Goal: Task Accomplishment & Management: Complete application form

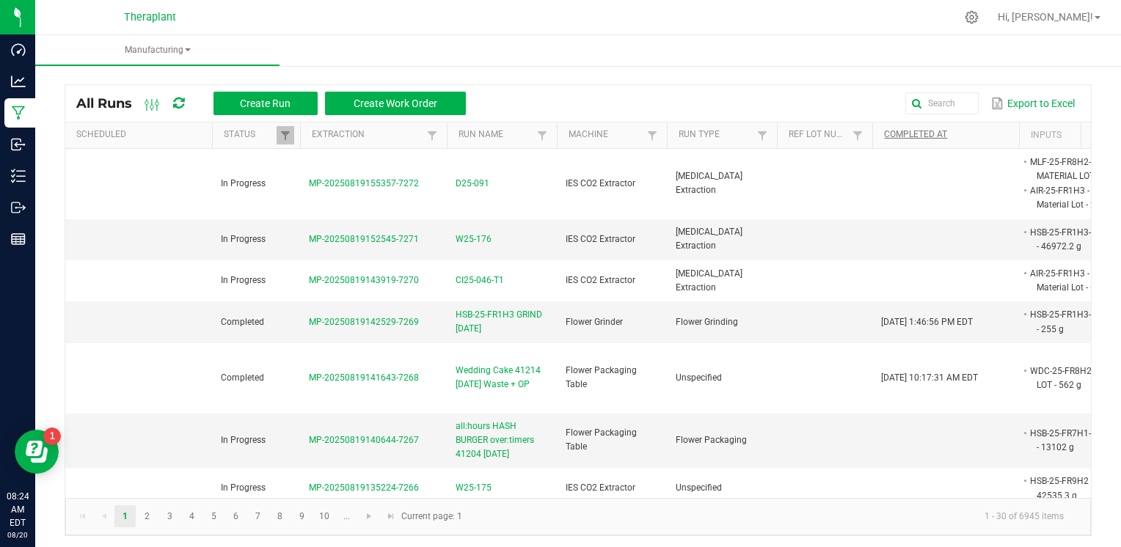
scroll to position [0, 112]
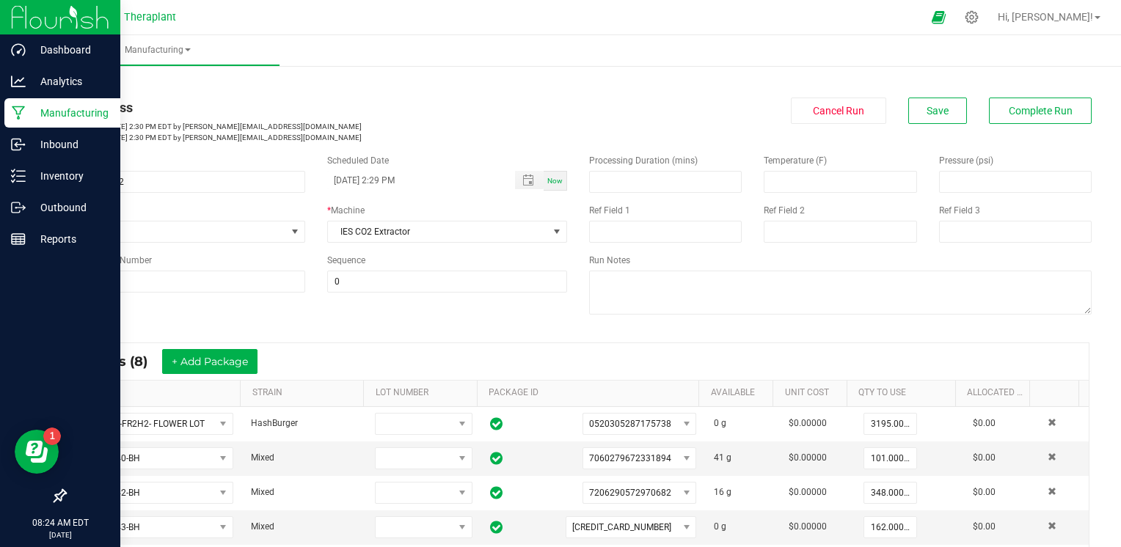
click at [35, 120] on p "Manufacturing" at bounding box center [70, 113] width 88 height 18
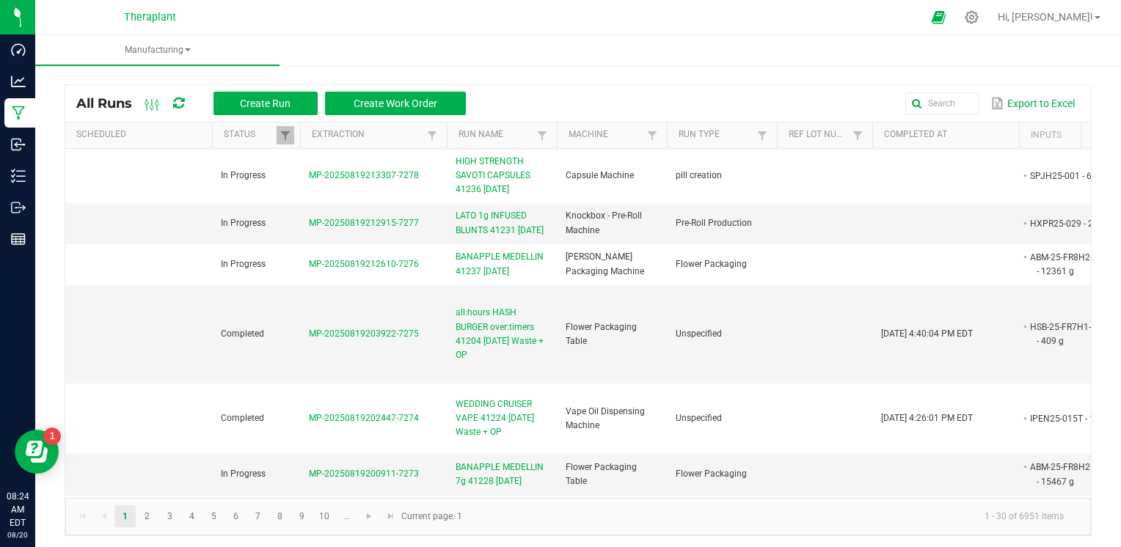
click at [946, 90] on div "All Runs Create Run Create Work Order Export to Excel" at bounding box center [578, 103] width 1026 height 37
click at [950, 103] on global-search-input-ngx at bounding box center [812, 103] width 332 height 10
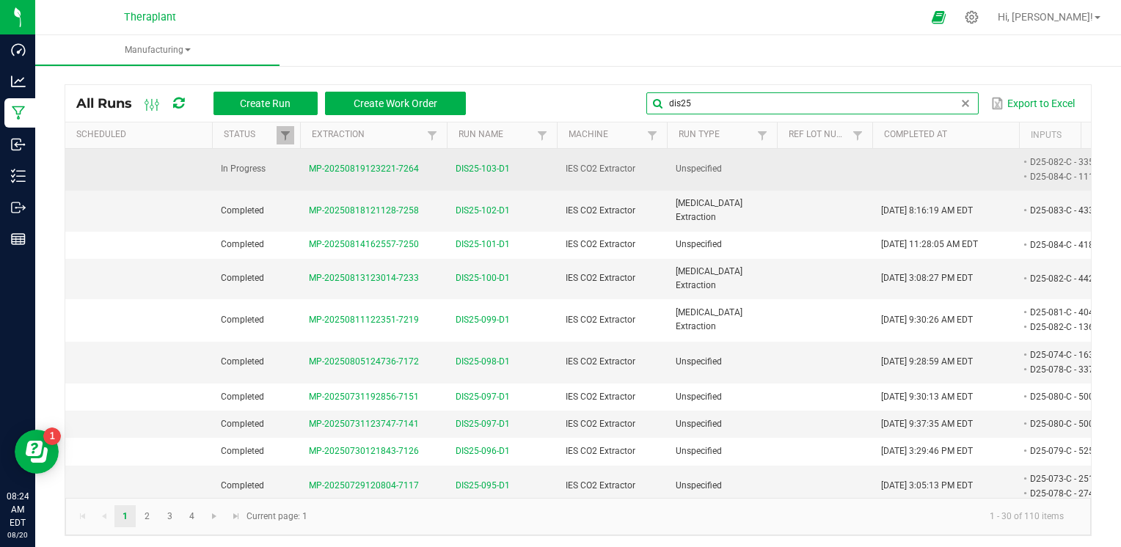
type input "dis25"
click at [478, 170] on span "DIS25-103-D1" at bounding box center [483, 169] width 54 height 14
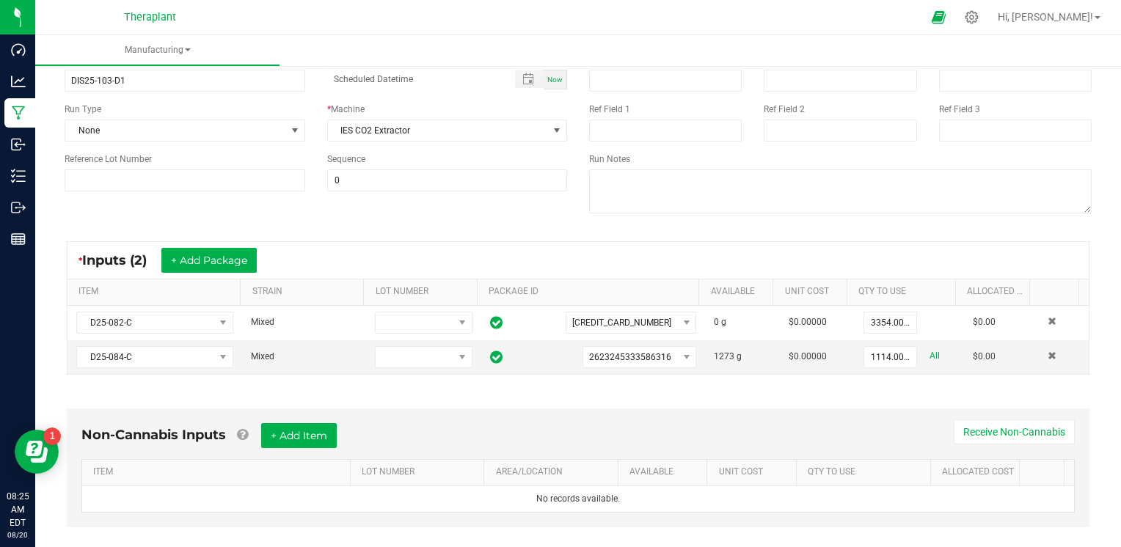
scroll to position [220, 0]
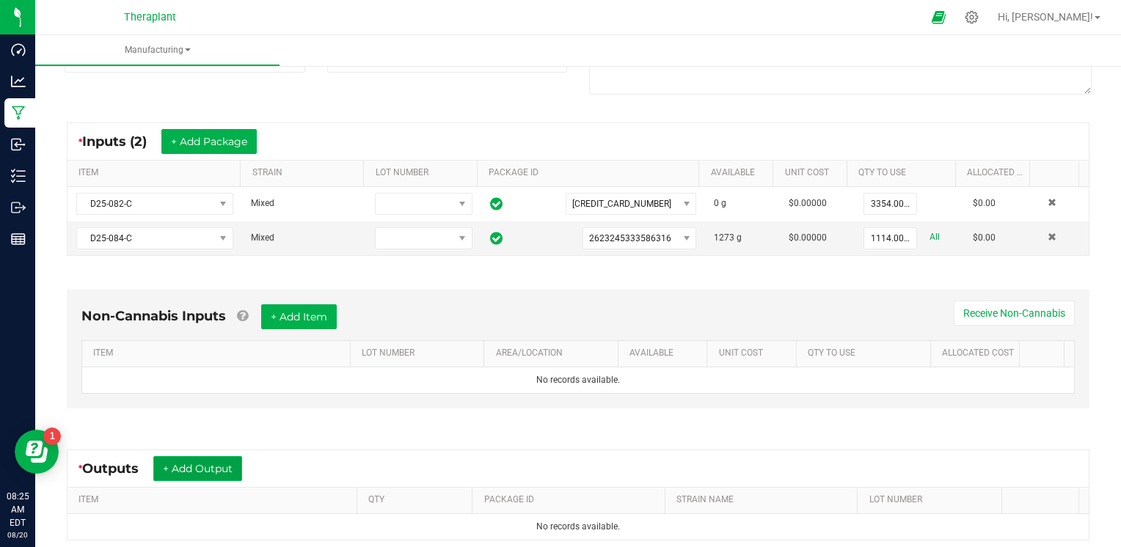
click at [203, 465] on button "+ Add Output" at bounding box center [197, 468] width 89 height 25
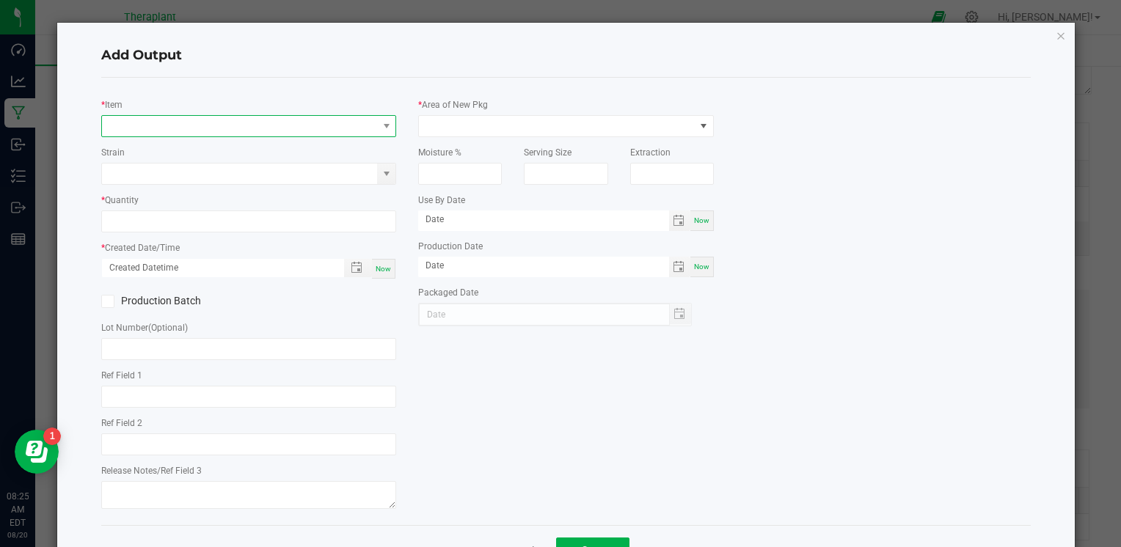
click at [262, 132] on span "NO DATA FOUND" at bounding box center [239, 126] width 275 height 21
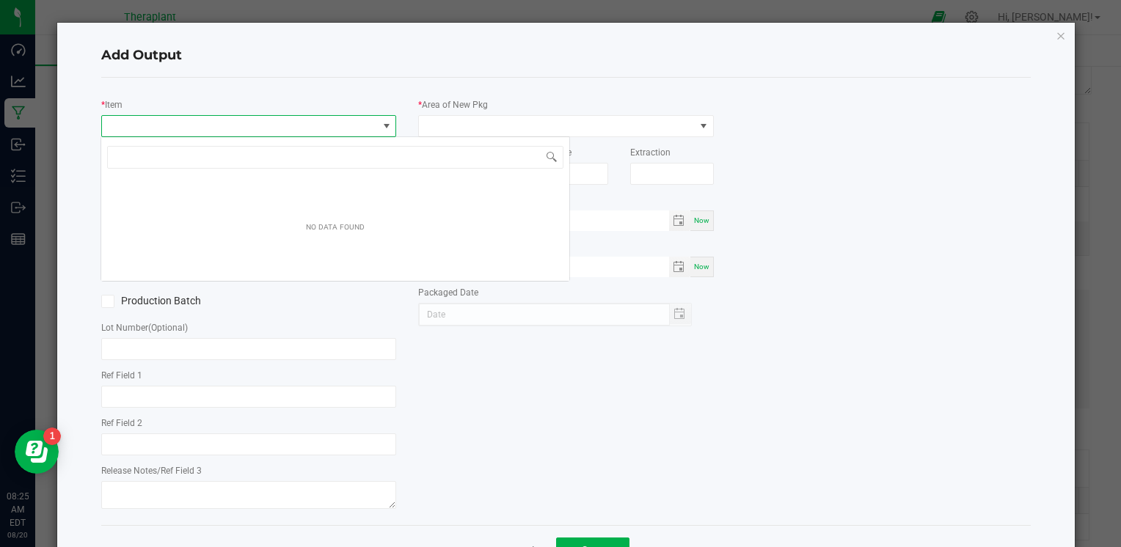
scroll to position [21, 292]
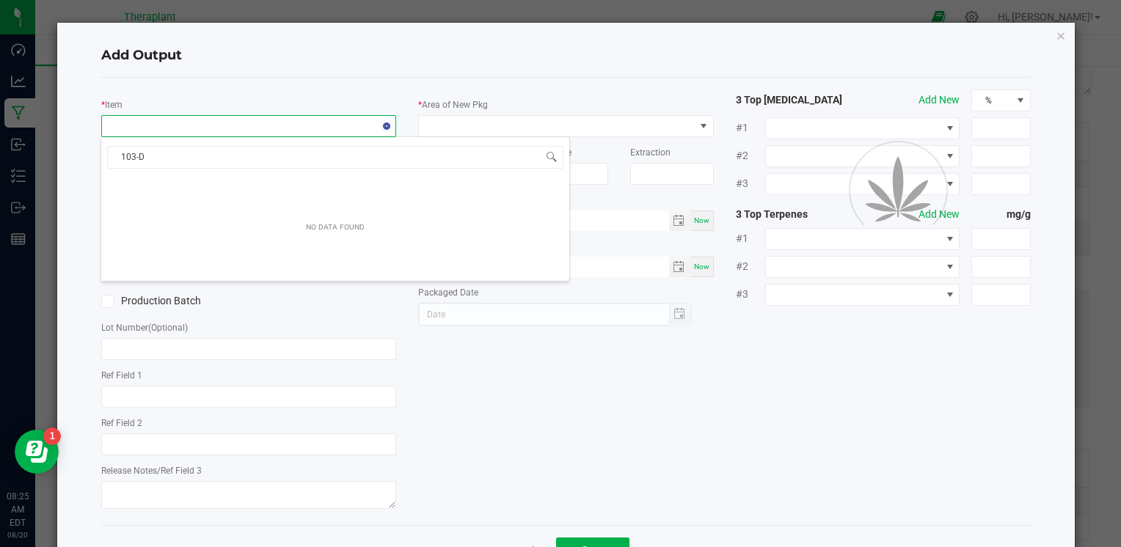
type input "103-D1"
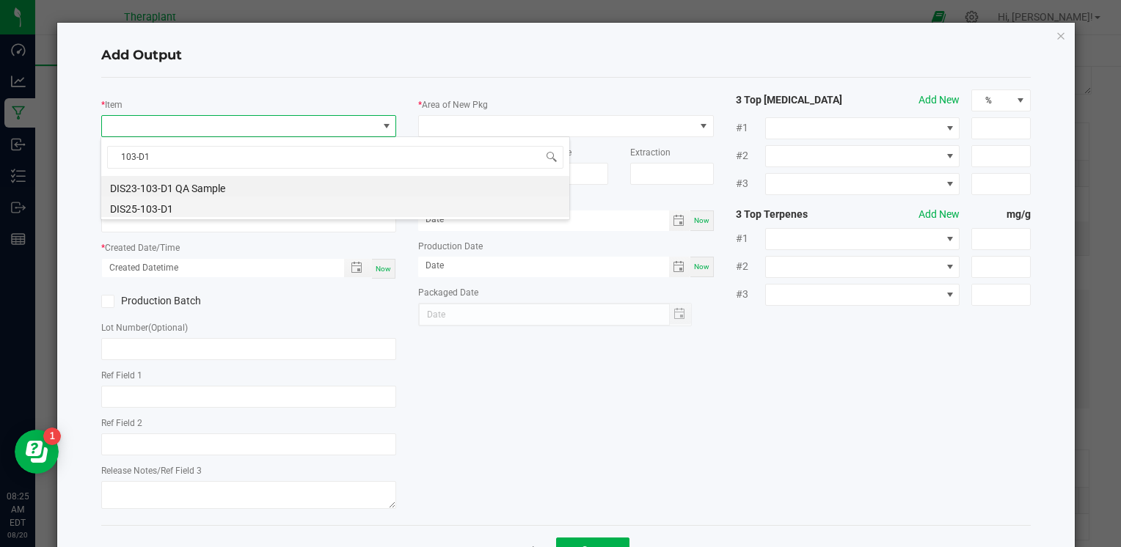
click at [200, 207] on li "DIS25-103-D1" at bounding box center [335, 207] width 468 height 21
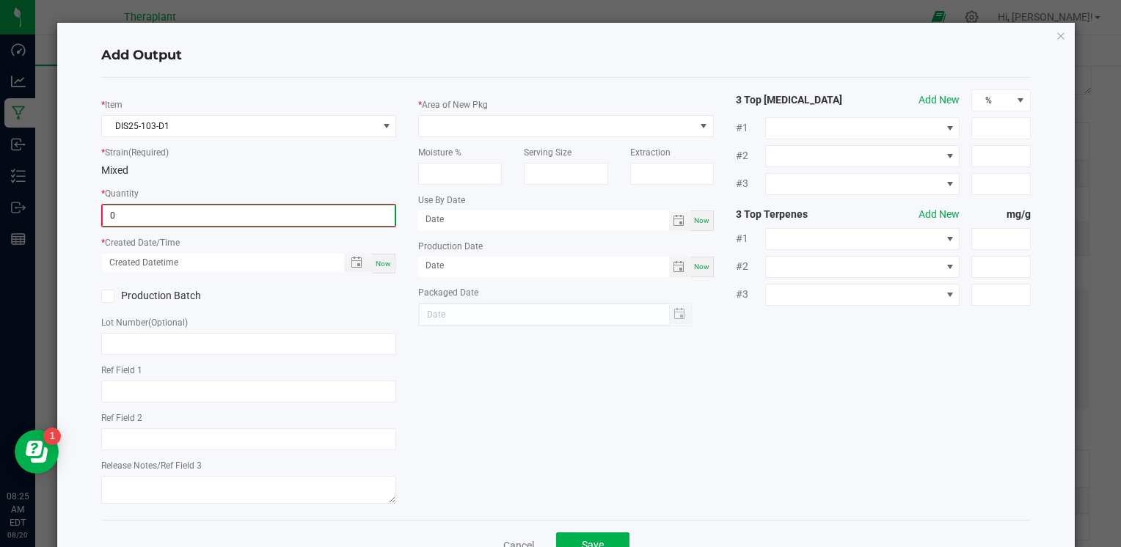
click at [190, 208] on input "0" at bounding box center [249, 215] width 292 height 21
type input "3212.0000 g"
click at [376, 259] on span "Now" at bounding box center [383, 262] width 15 height 8
type input "08/20/2025 8:25 AM"
type input "[DATE]"
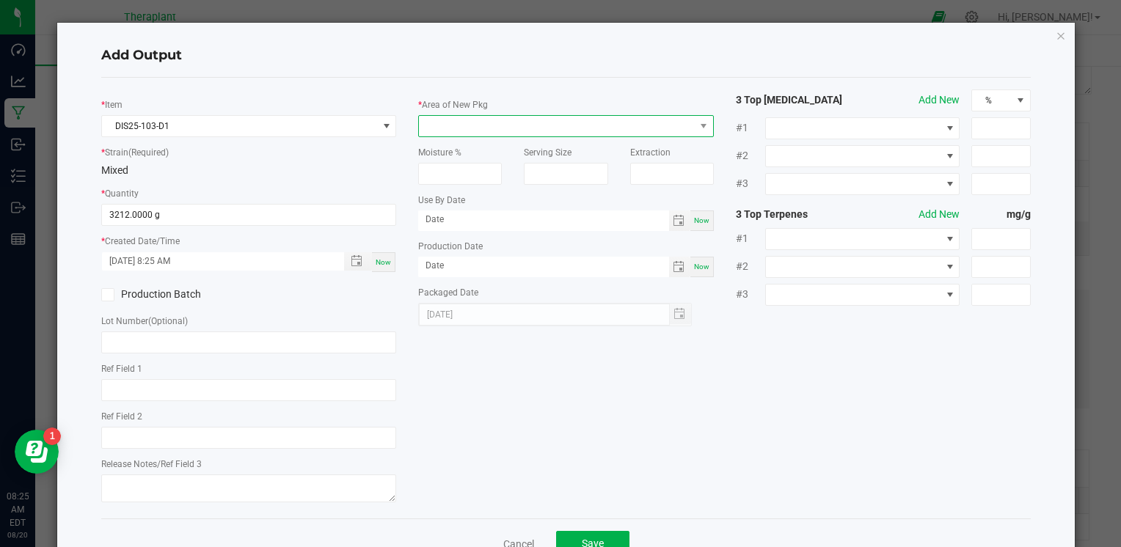
click at [582, 131] on span at bounding box center [556, 126] width 275 height 21
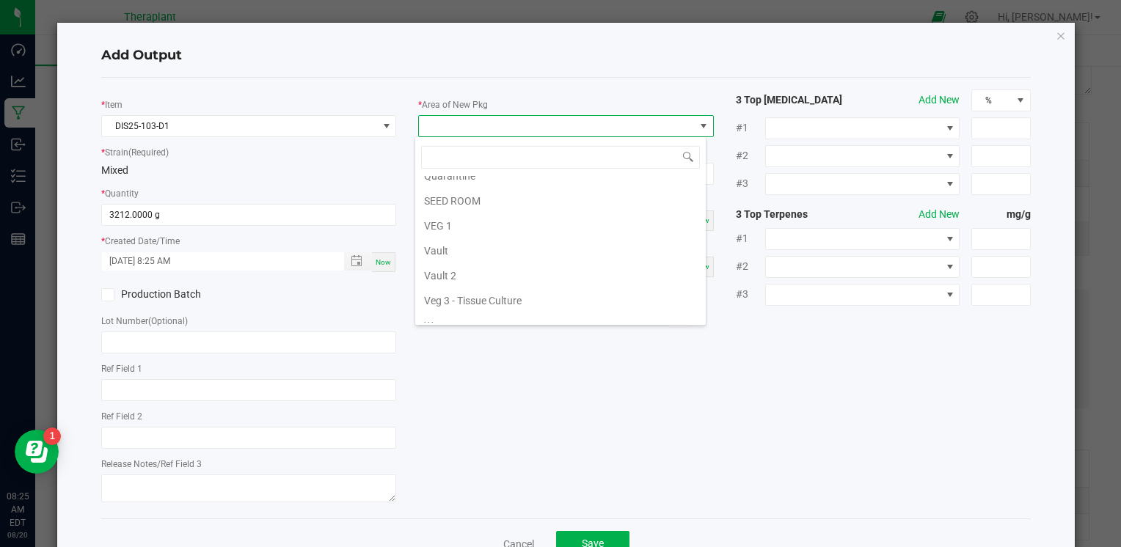
scroll to position [272, 0]
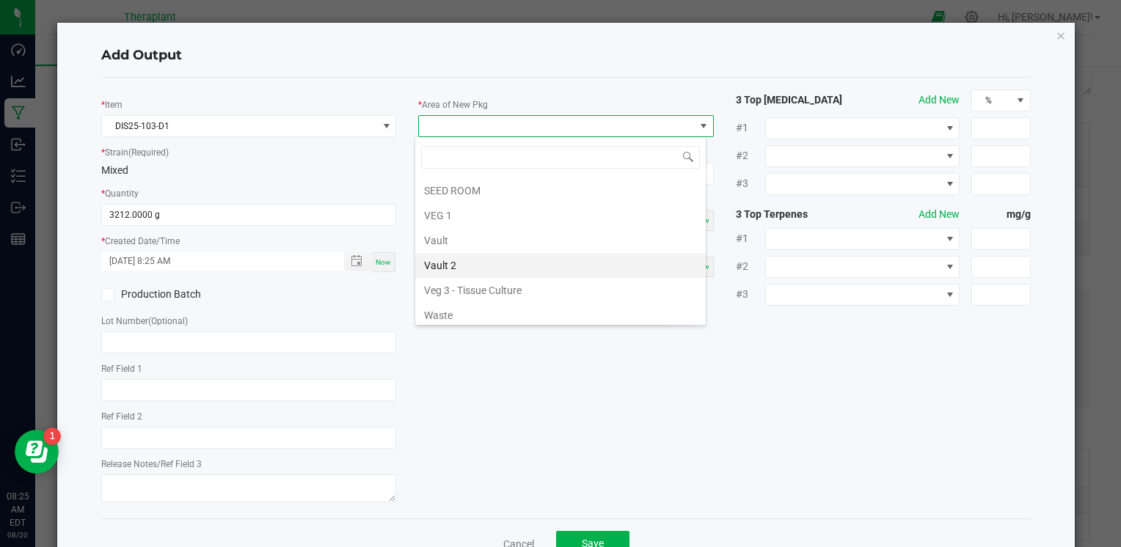
click at [466, 263] on li "Vault 2" at bounding box center [560, 265] width 291 height 25
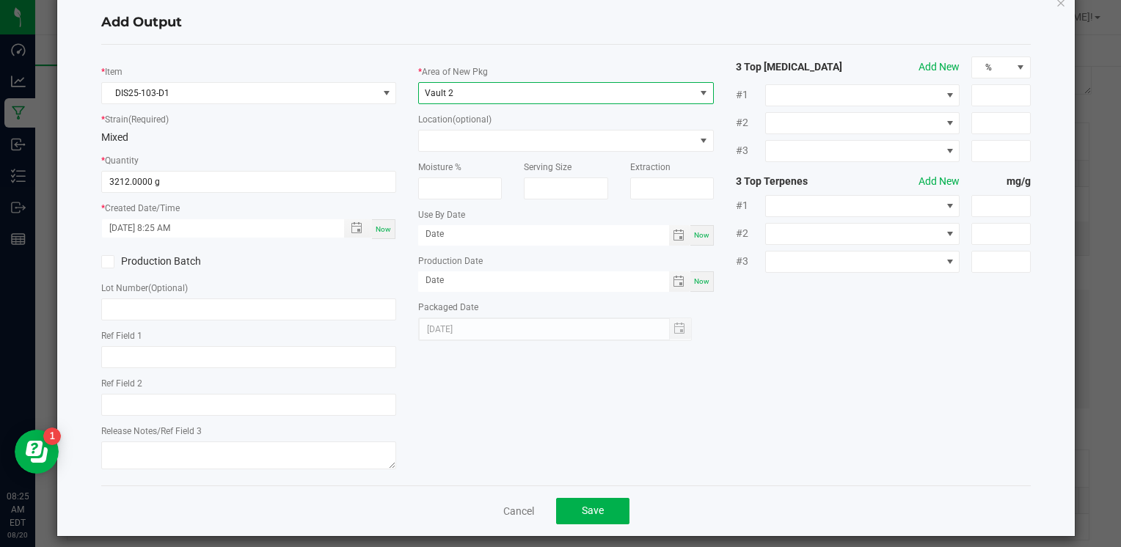
scroll to position [45, 0]
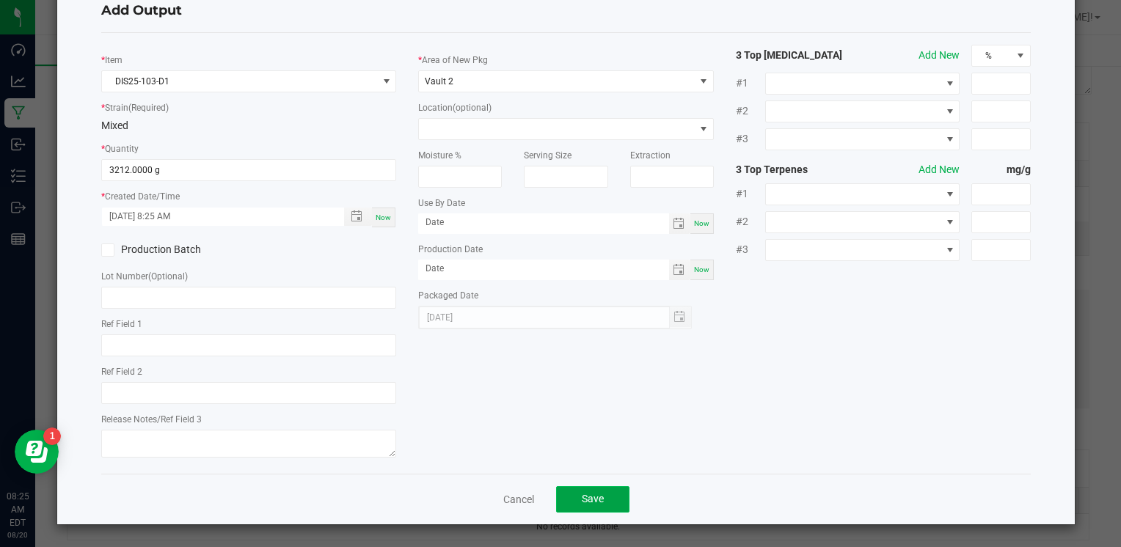
click at [584, 498] on span "Save" at bounding box center [593, 499] width 22 height 12
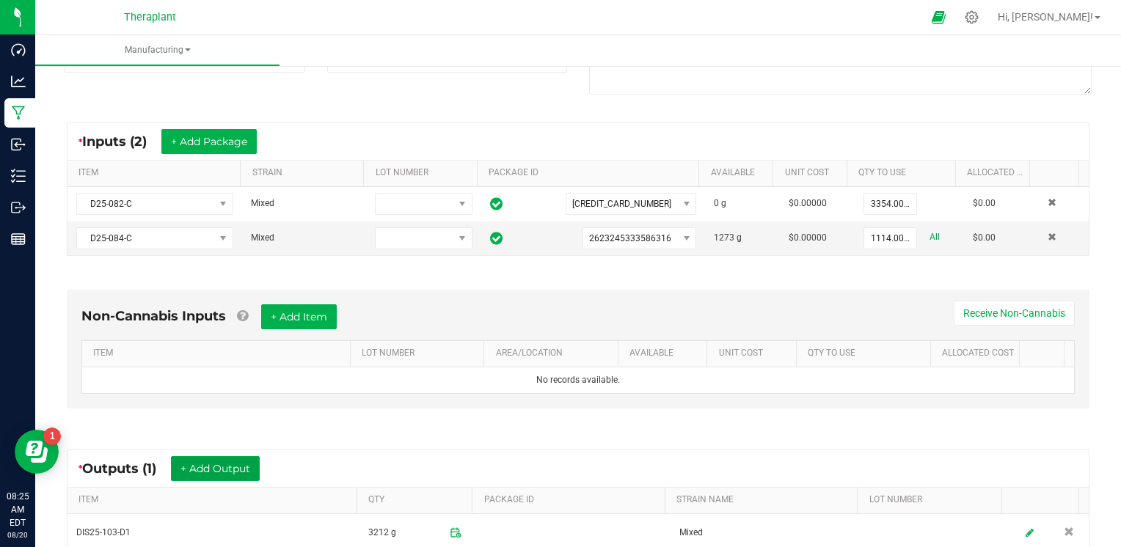
scroll to position [0, 0]
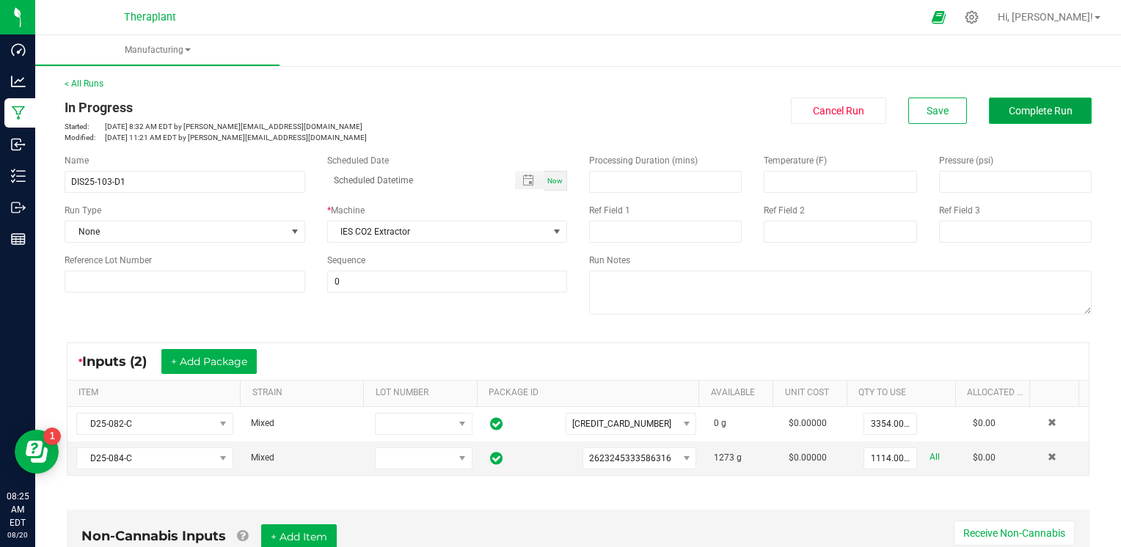
click at [1025, 109] on span "Complete Run" at bounding box center [1041, 111] width 64 height 12
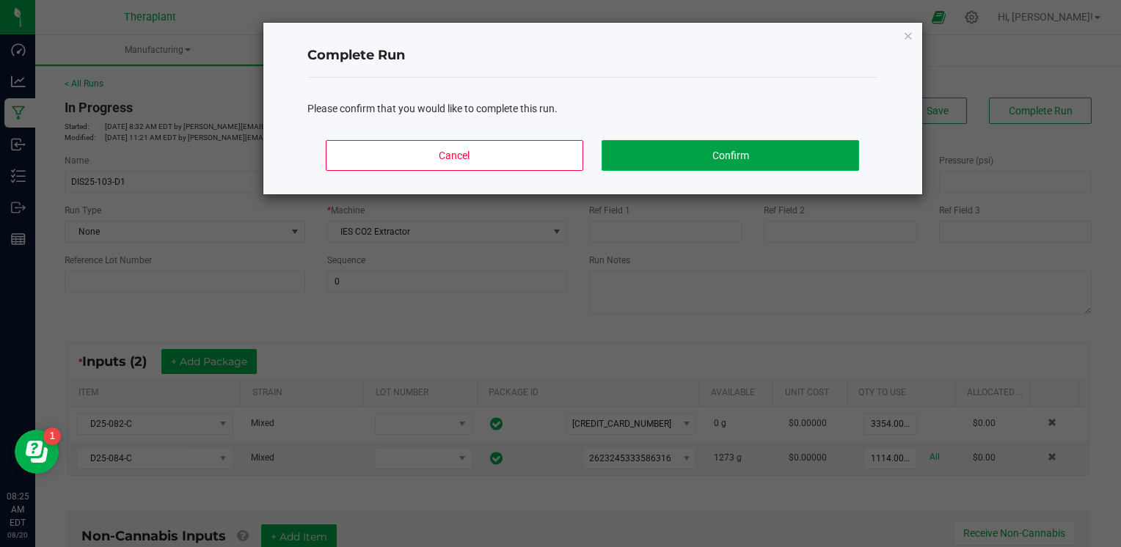
click at [743, 157] on button "Confirm" at bounding box center [730, 155] width 257 height 31
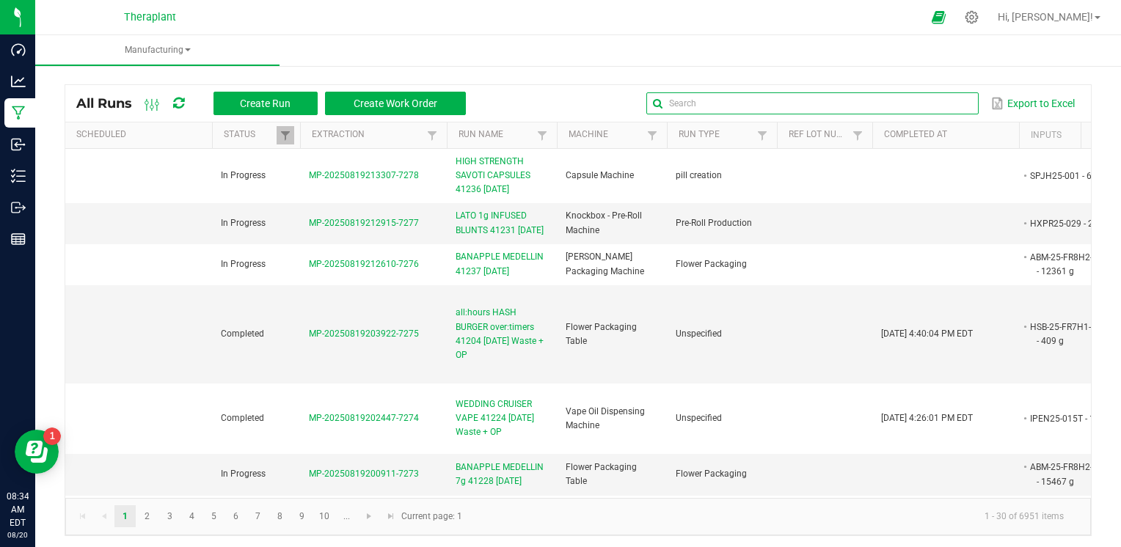
click at [933, 107] on input "text" at bounding box center [812, 103] width 332 height 22
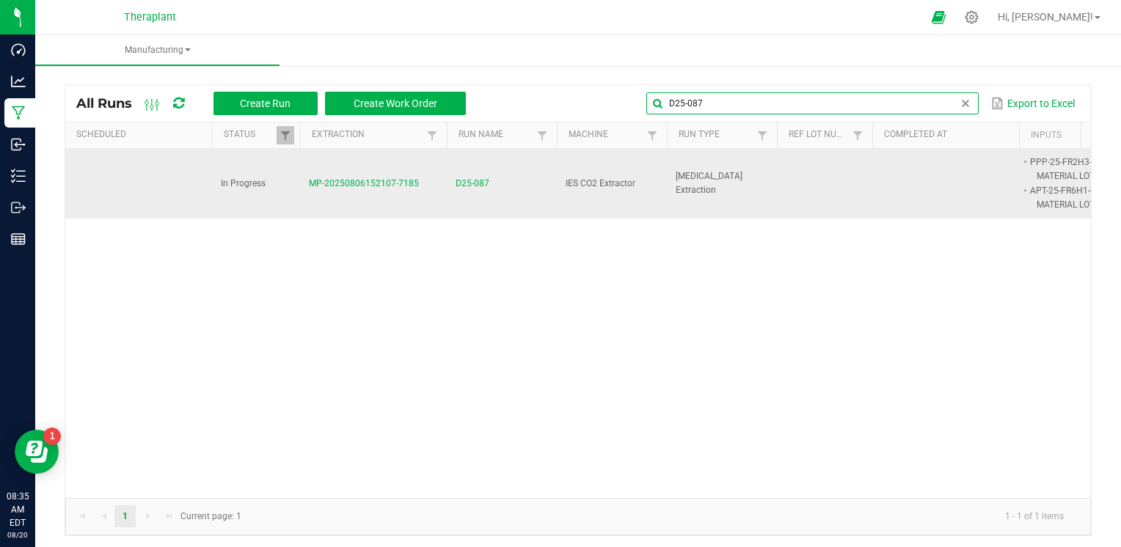
type input "D25-087"
click at [470, 189] on span "D25-087" at bounding box center [473, 184] width 34 height 14
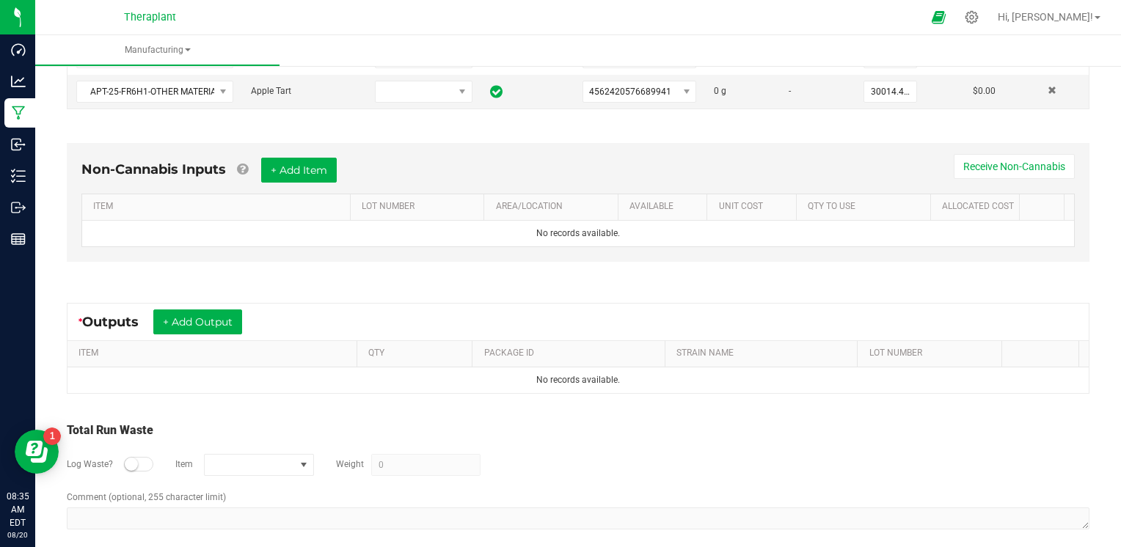
scroll to position [376, 0]
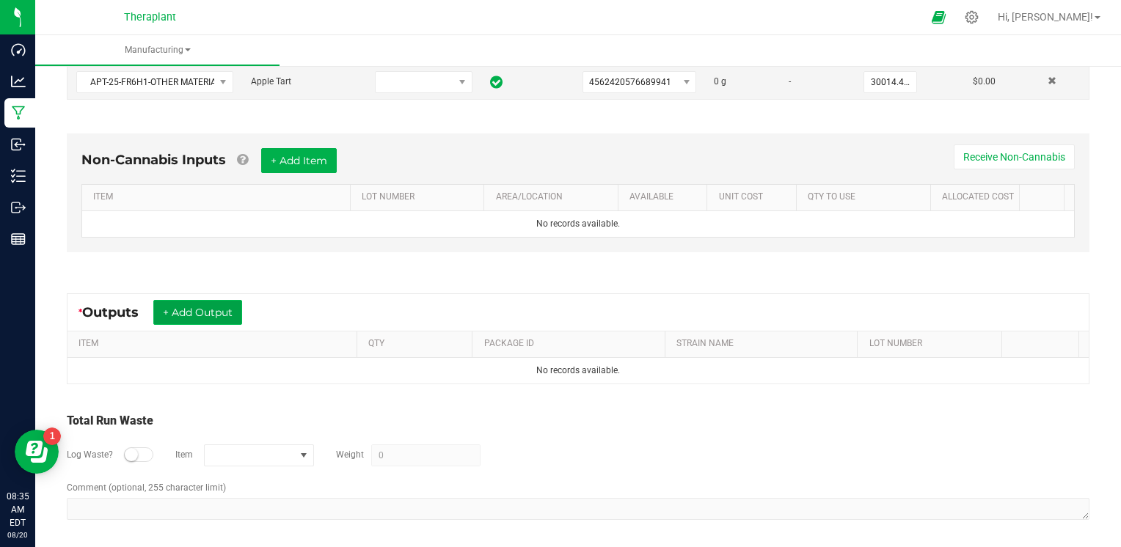
click at [197, 310] on button "+ Add Output" at bounding box center [197, 312] width 89 height 25
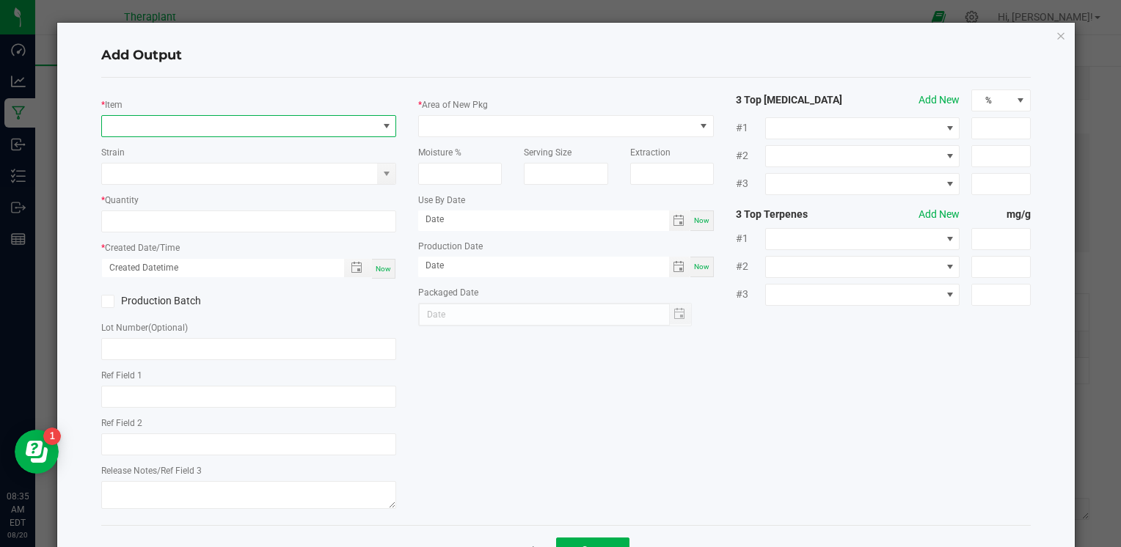
click at [235, 122] on span "NO DATA FOUND" at bounding box center [239, 126] width 275 height 21
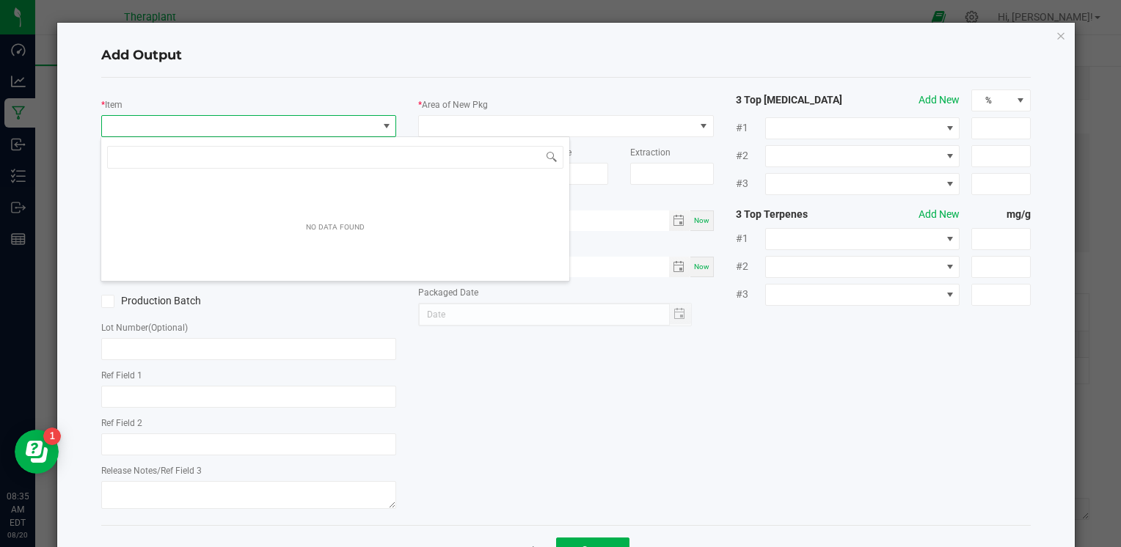
scroll to position [21, 292]
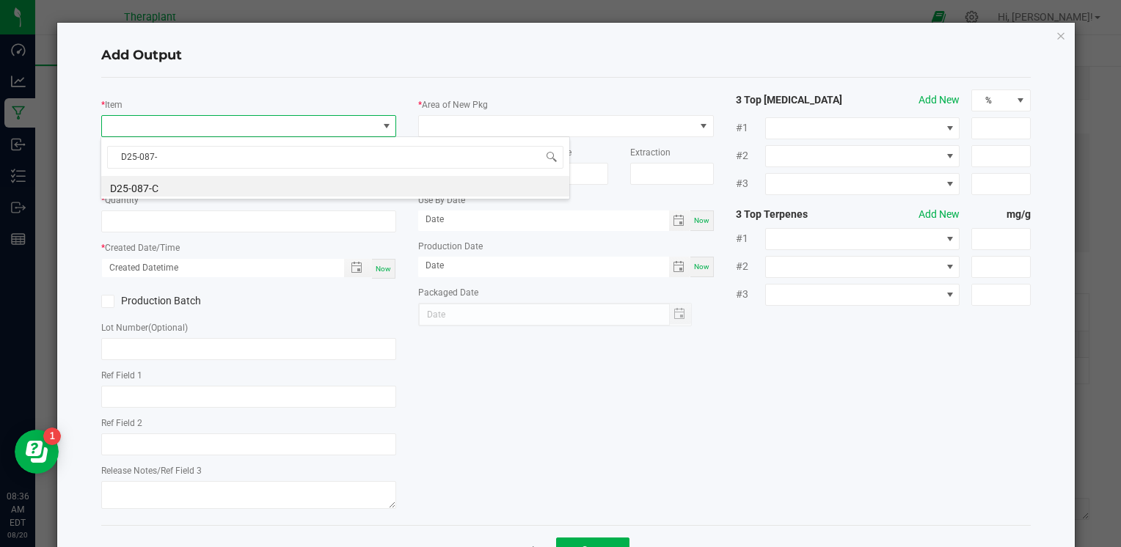
type input "D25-087-C"
click at [160, 181] on li "D25-087-C" at bounding box center [335, 186] width 468 height 21
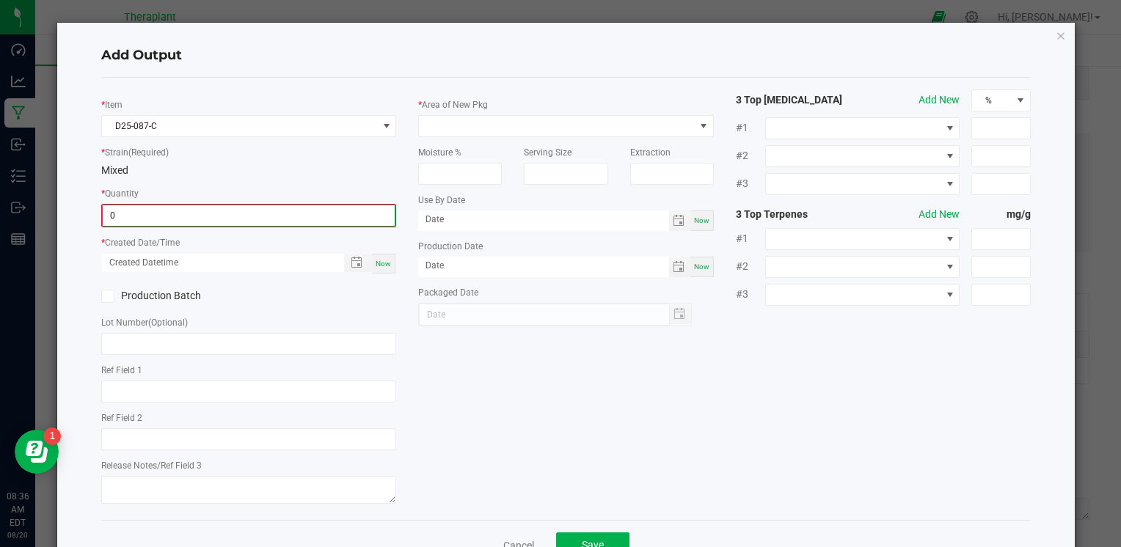
click at [156, 211] on input "0" at bounding box center [249, 215] width 292 height 21
click at [155, 211] on input "0" at bounding box center [249, 215] width 292 height 21
type input "3300.0000 g"
click at [385, 259] on span "Now" at bounding box center [383, 262] width 15 height 8
type input "08/20/2025 8:37 AM"
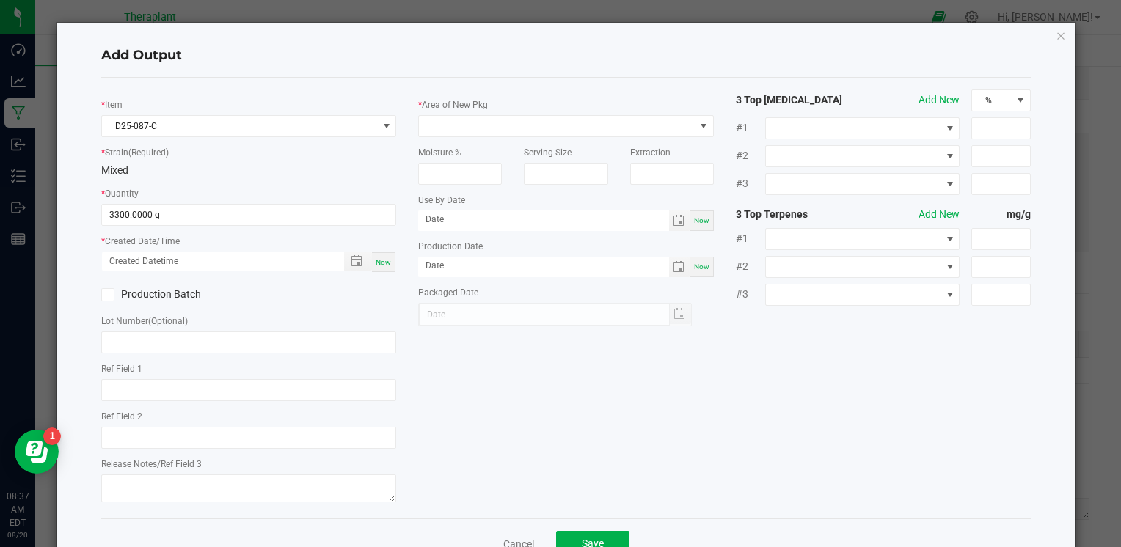
type input "[DATE]"
click at [436, 123] on span at bounding box center [556, 126] width 275 height 21
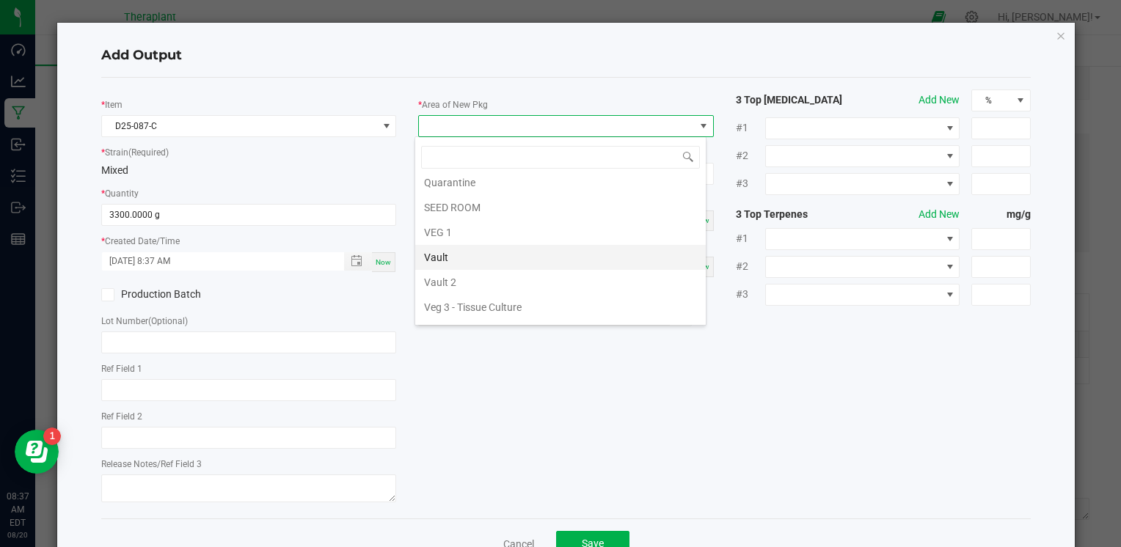
scroll to position [272, 0]
click at [458, 260] on li "Vault 2" at bounding box center [560, 265] width 291 height 25
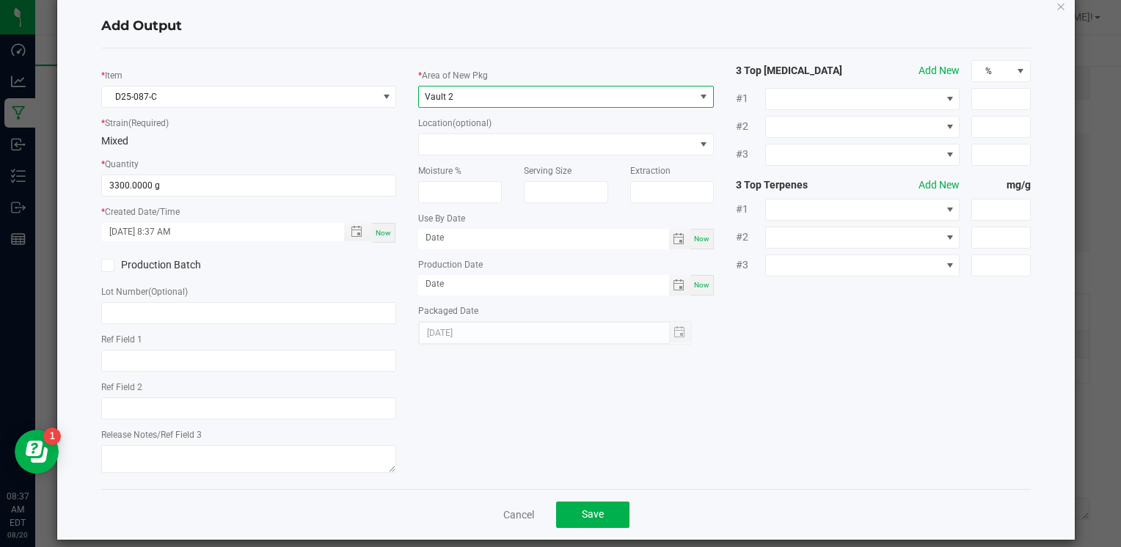
scroll to position [45, 0]
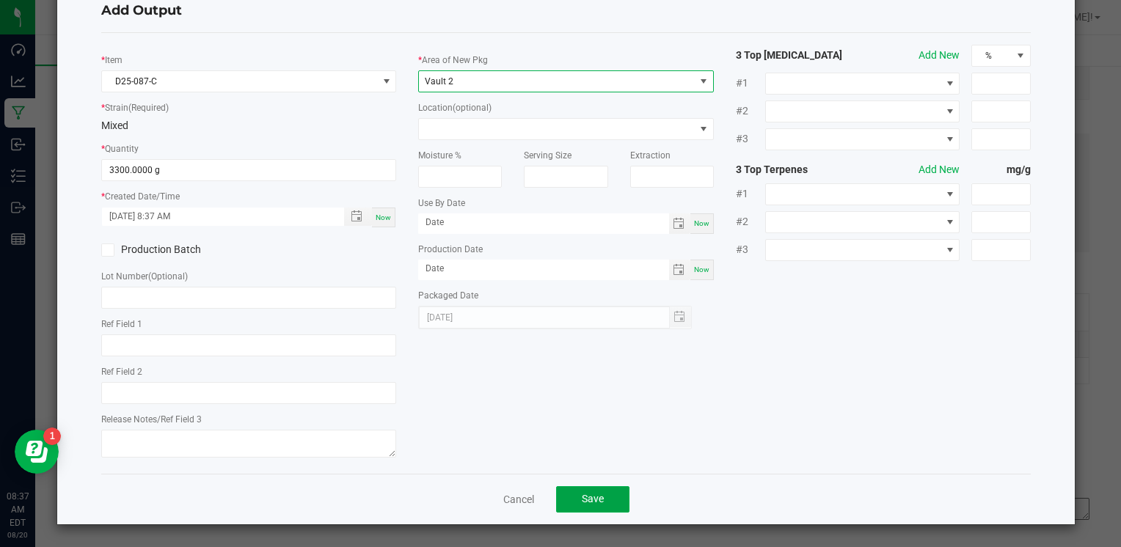
click at [566, 506] on button "Save" at bounding box center [592, 500] width 73 height 26
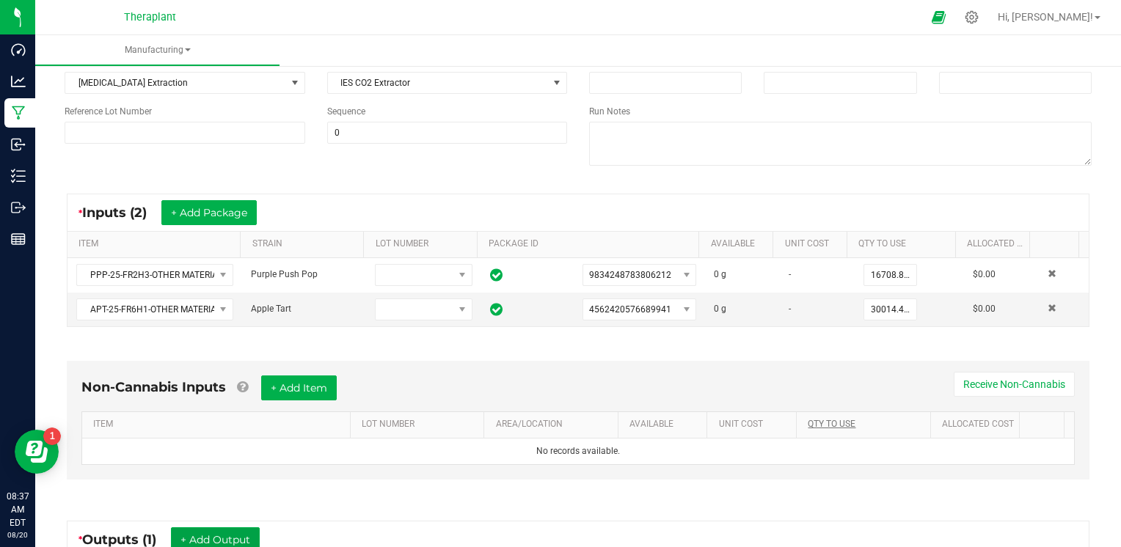
scroll to position [0, 0]
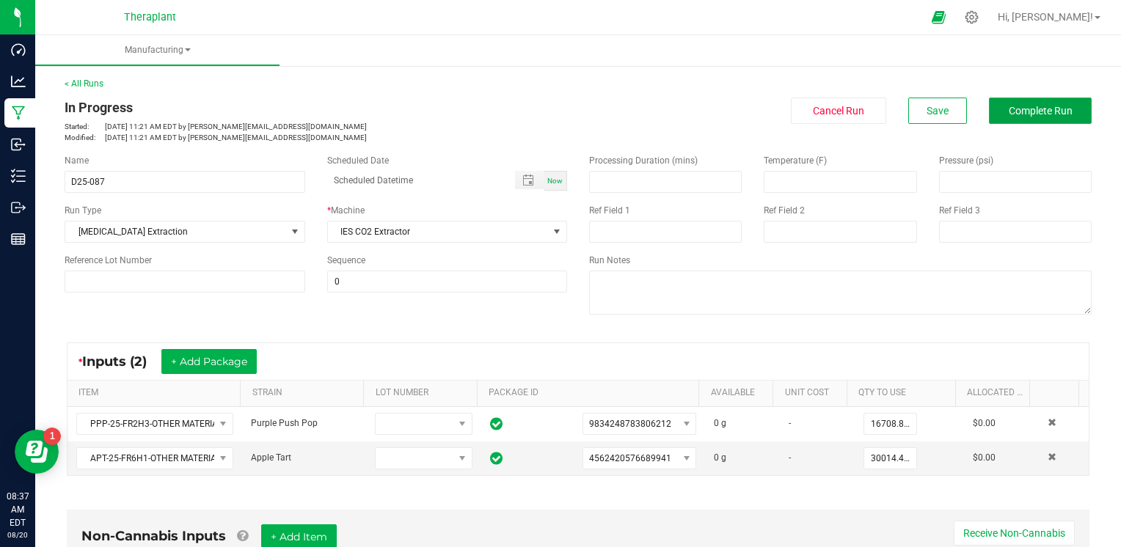
click at [1057, 110] on span "Complete Run" at bounding box center [1041, 111] width 64 height 12
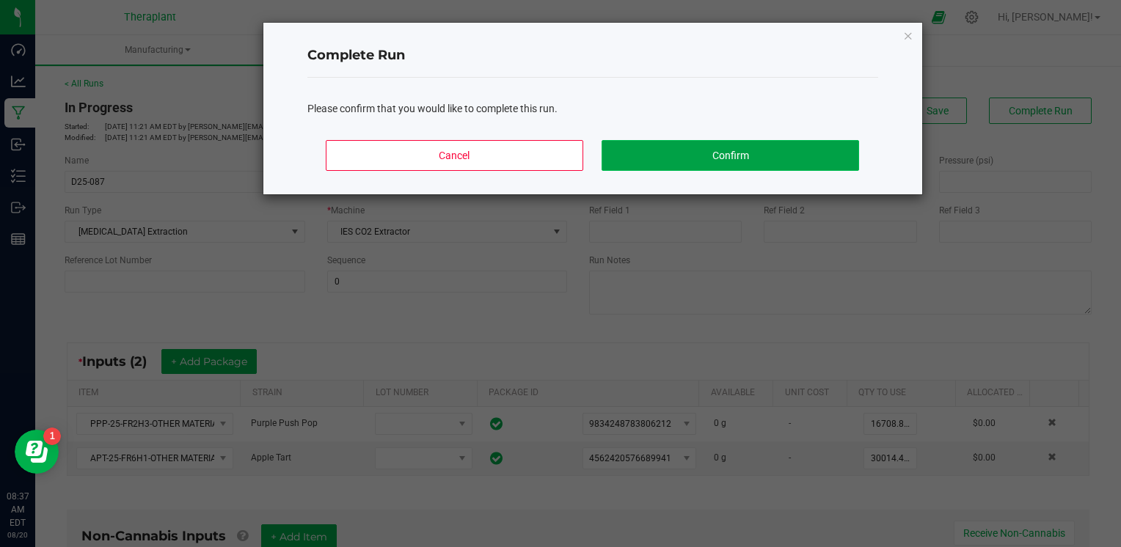
click at [760, 163] on button "Confirm" at bounding box center [730, 155] width 257 height 31
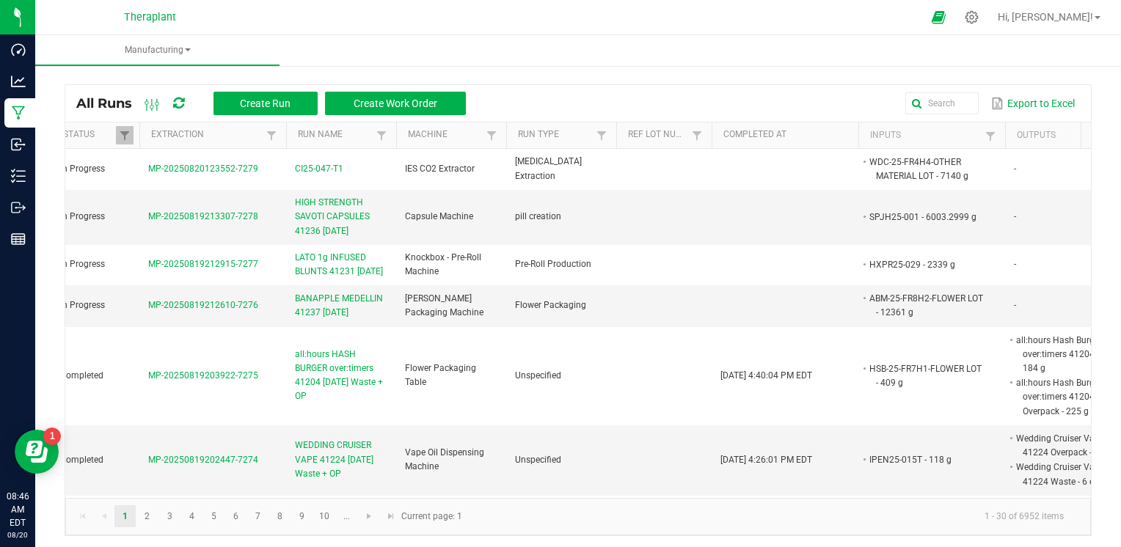
scroll to position [0, 161]
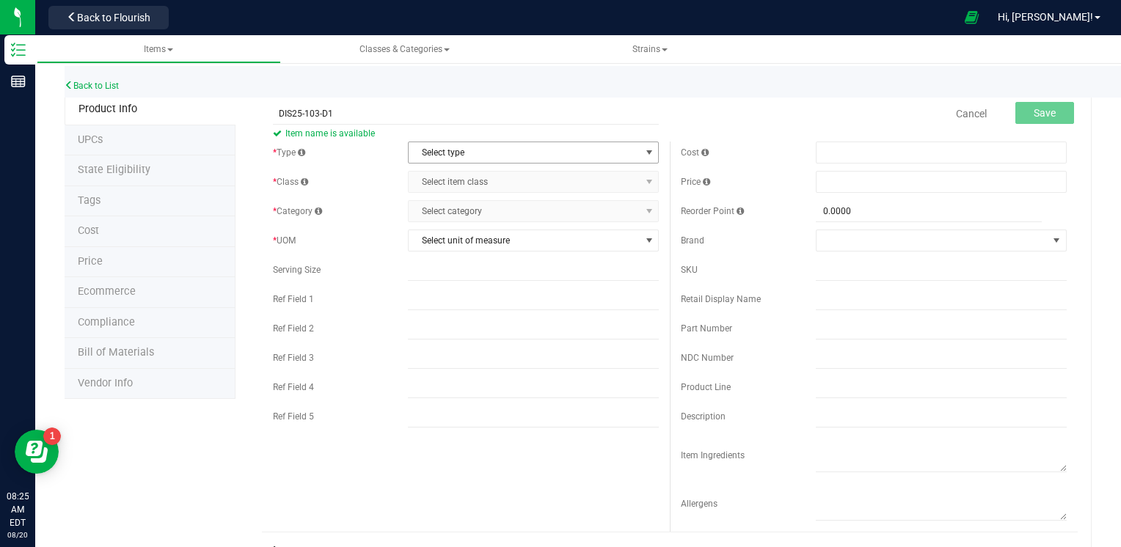
type input "DIS25-103-D1"
click at [476, 149] on span "Select type" at bounding box center [524, 152] width 231 height 21
click at [466, 177] on li "Cannabis" at bounding box center [529, 178] width 247 height 22
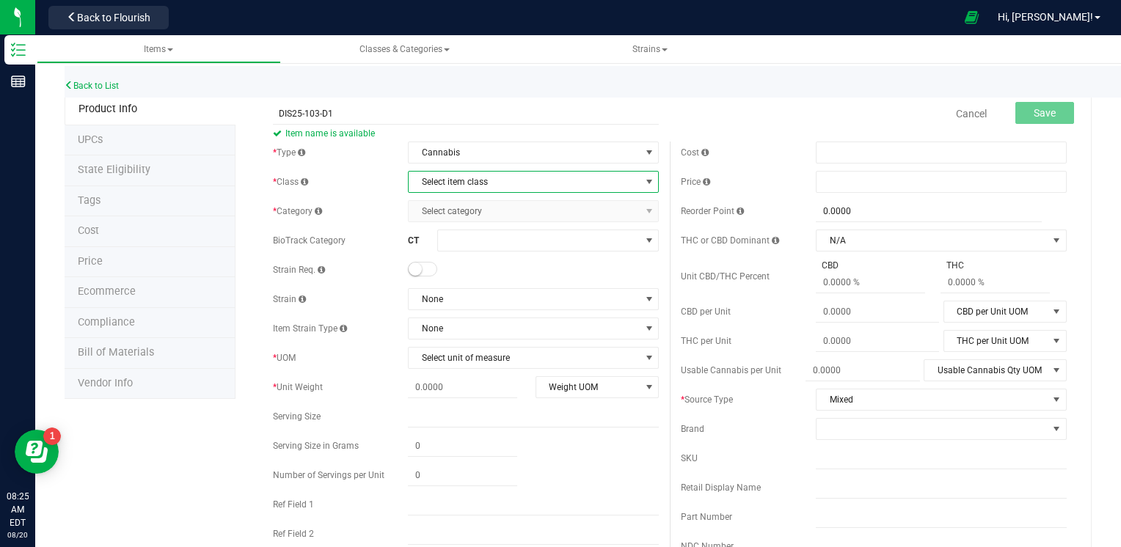
click at [466, 177] on span "Select item class" at bounding box center [524, 182] width 231 height 21
click at [456, 251] on li "Intermediate Products" at bounding box center [529, 251] width 247 height 22
click at [467, 212] on span "Select category" at bounding box center [524, 211] width 231 height 21
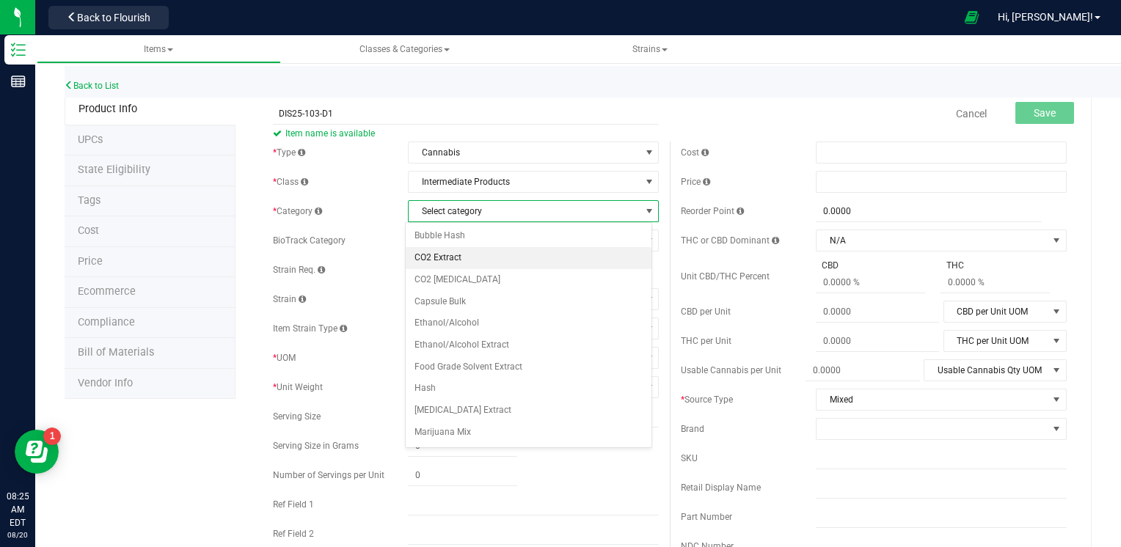
click at [462, 251] on li "CO2 Extract" at bounding box center [529, 258] width 247 height 22
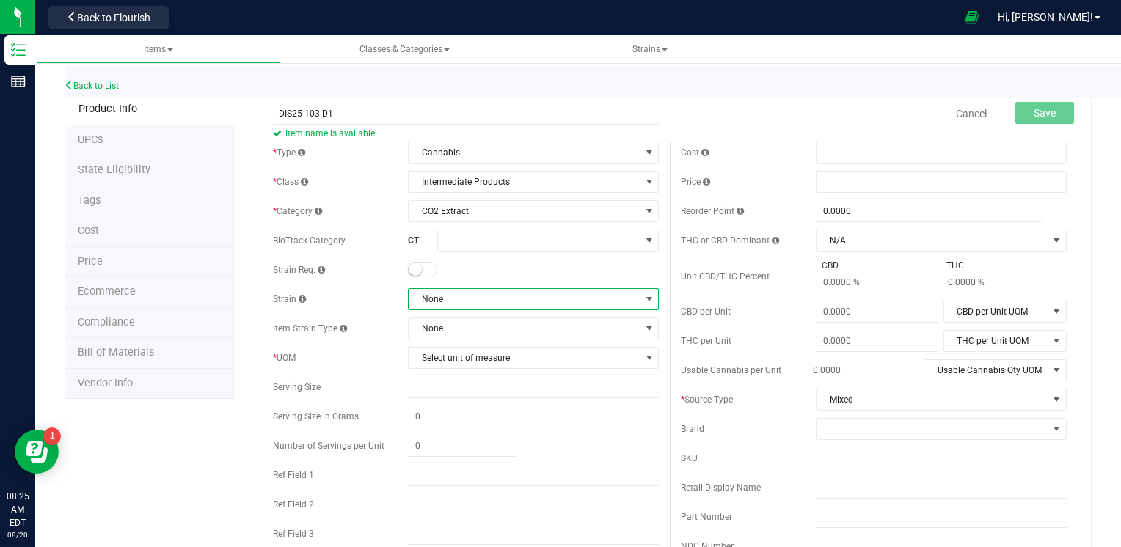
click at [461, 299] on span "None" at bounding box center [524, 299] width 231 height 21
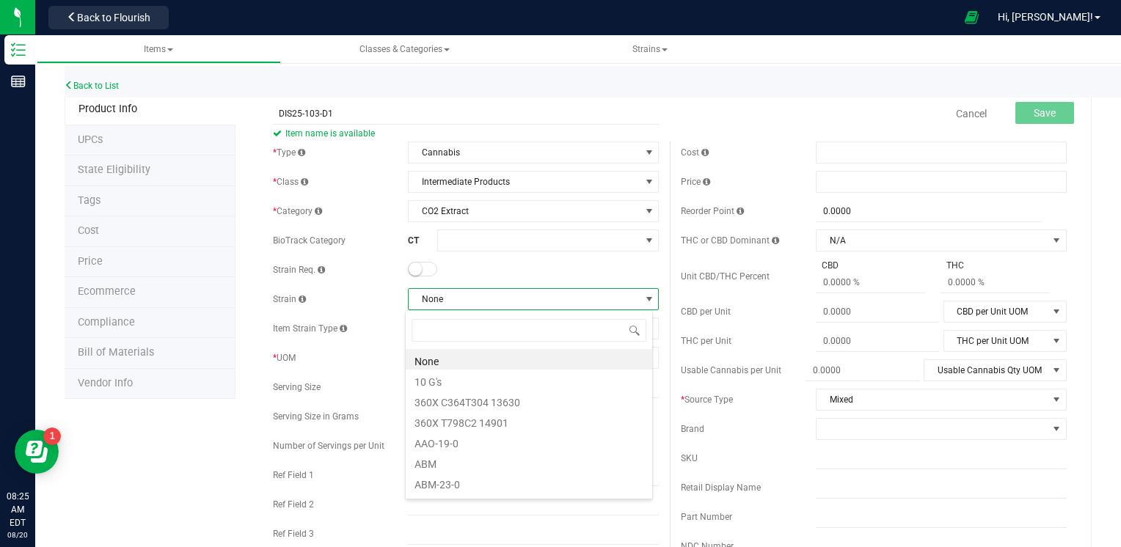
scroll to position [21, 247]
type input "MIX"
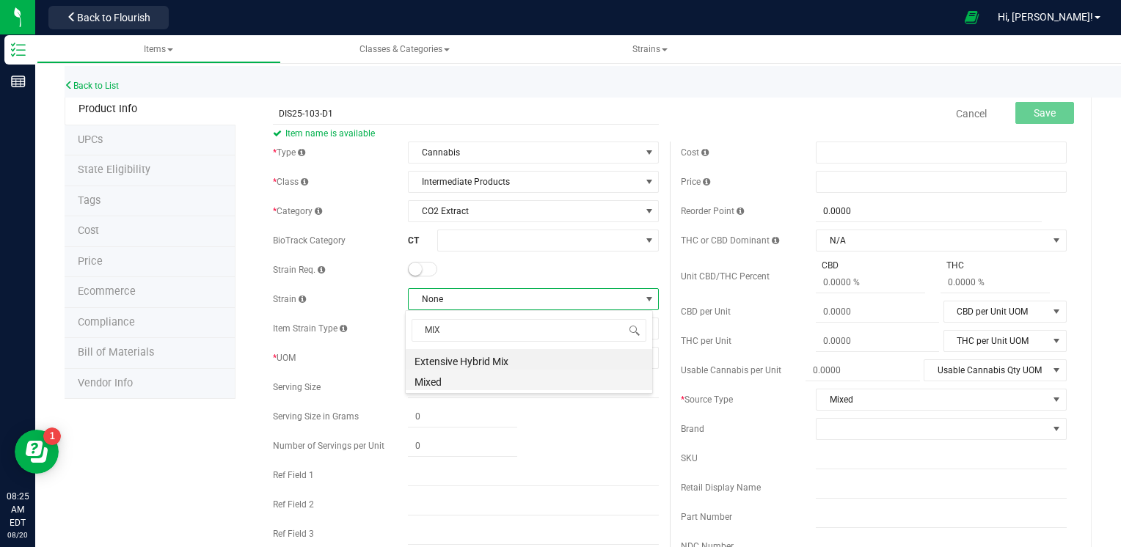
click at [448, 385] on li "Mixed" at bounding box center [529, 380] width 247 height 21
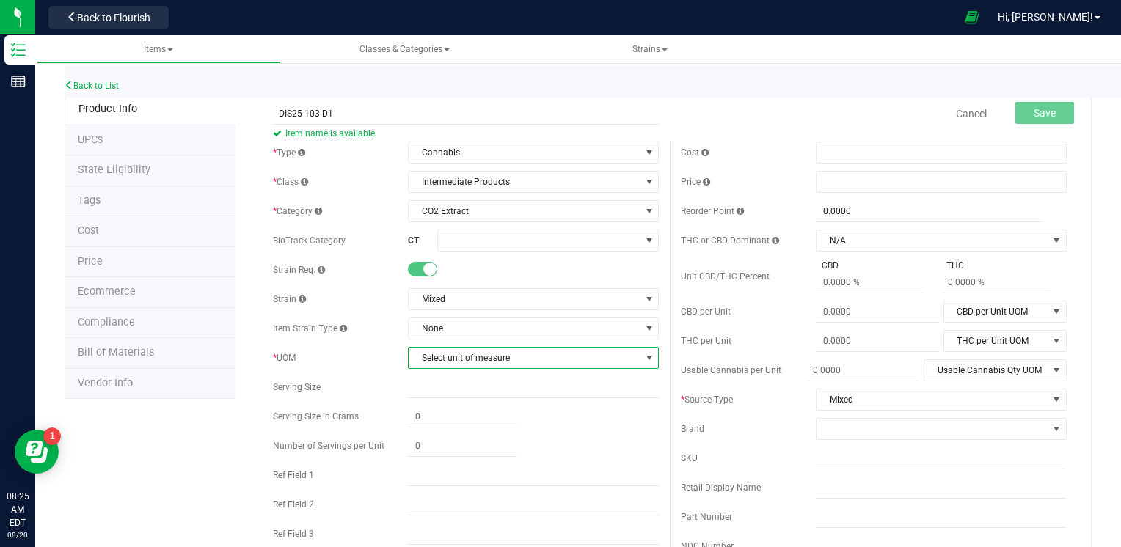
click at [443, 360] on span "Select unit of measure" at bounding box center [524, 358] width 231 height 21
click at [449, 157] on li "Gram" at bounding box center [529, 157] width 247 height 22
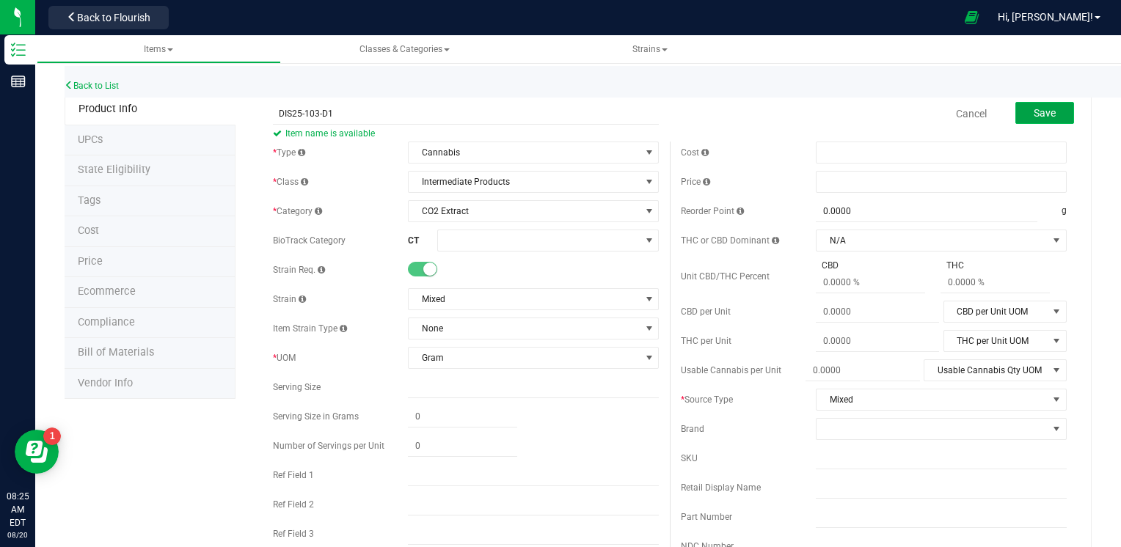
click at [1052, 115] on button "Save" at bounding box center [1045, 113] width 59 height 22
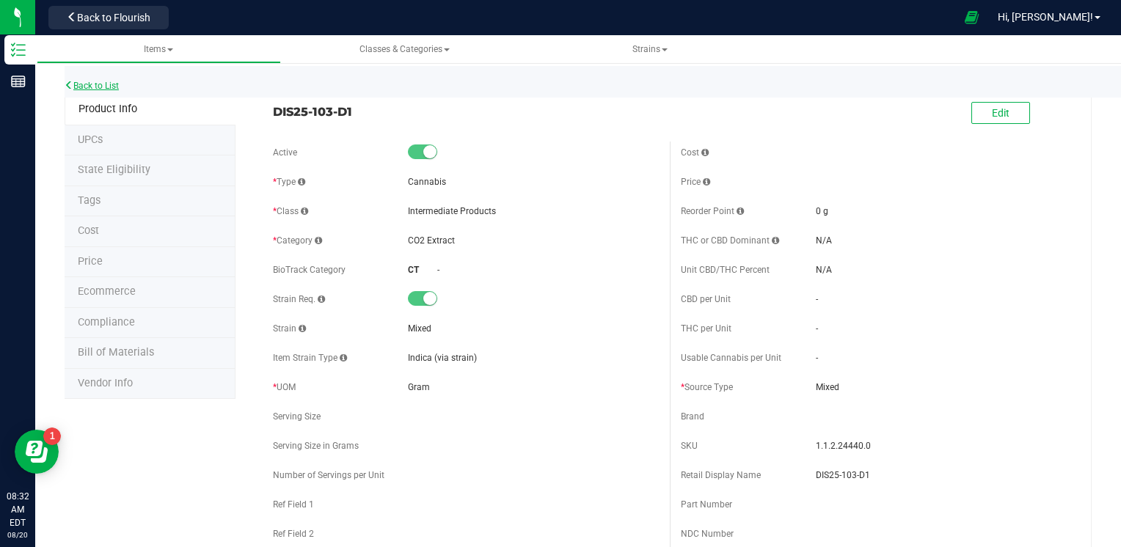
click at [107, 85] on link "Back to List" at bounding box center [92, 86] width 54 height 10
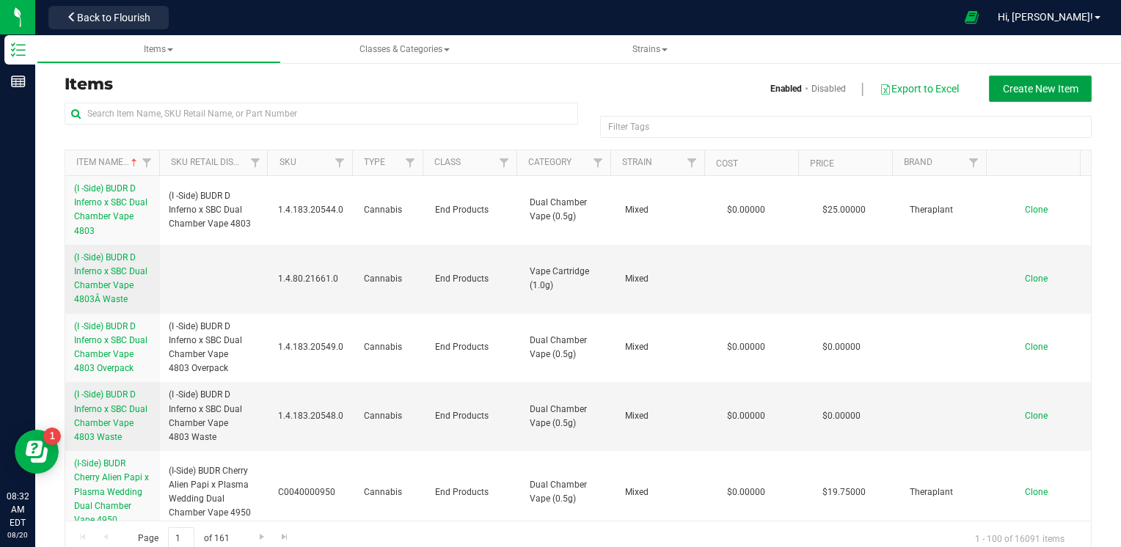
click at [1030, 92] on span "Create New Item" at bounding box center [1041, 89] width 76 height 12
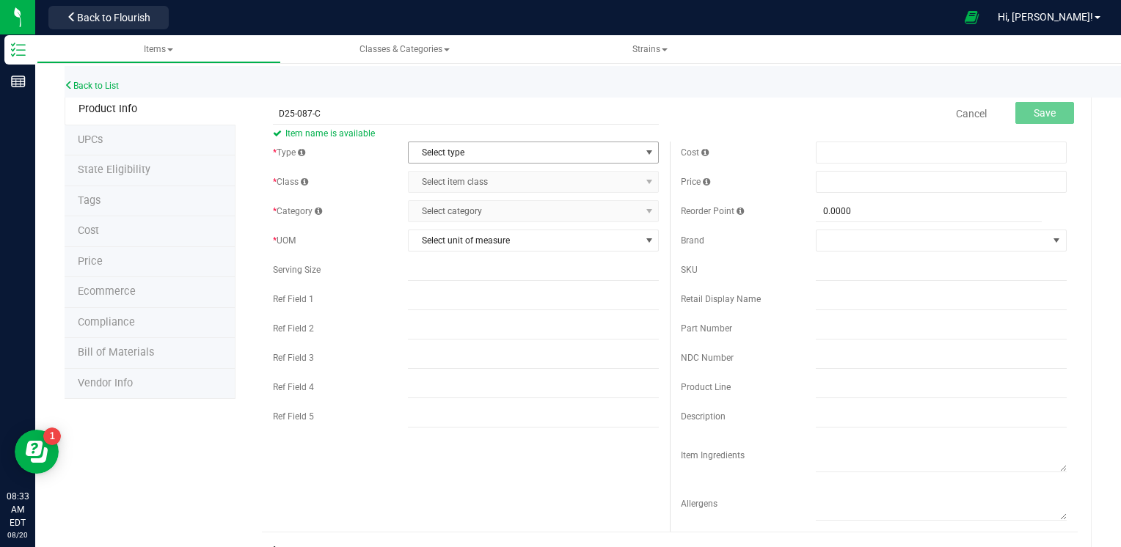
type input "D25-087-C"
click at [470, 156] on span "Select type" at bounding box center [524, 152] width 231 height 21
click at [464, 175] on li "Cannabis" at bounding box center [529, 178] width 247 height 22
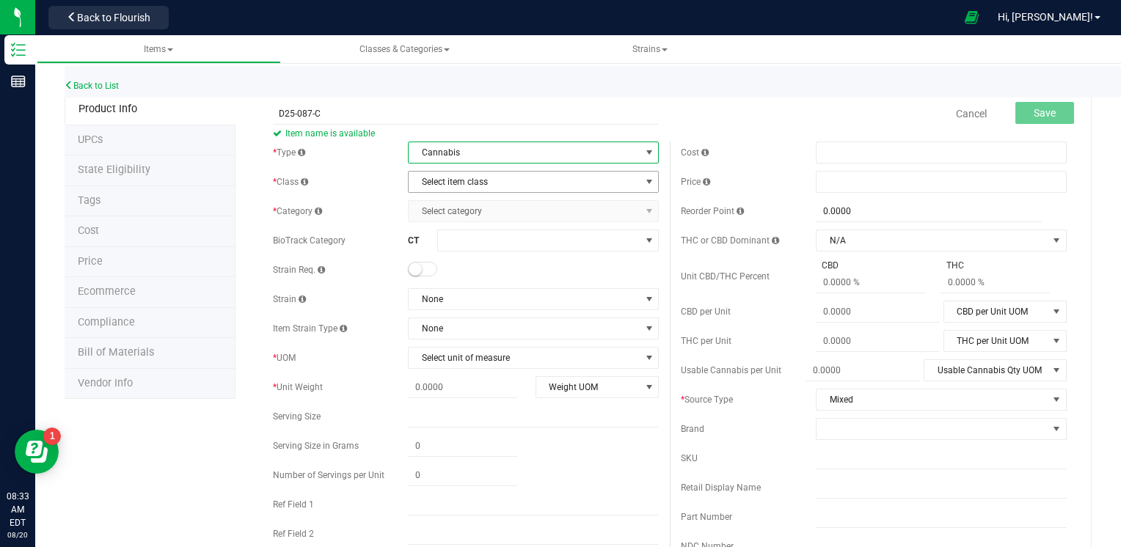
click at [468, 179] on span "Select item class" at bounding box center [524, 182] width 231 height 21
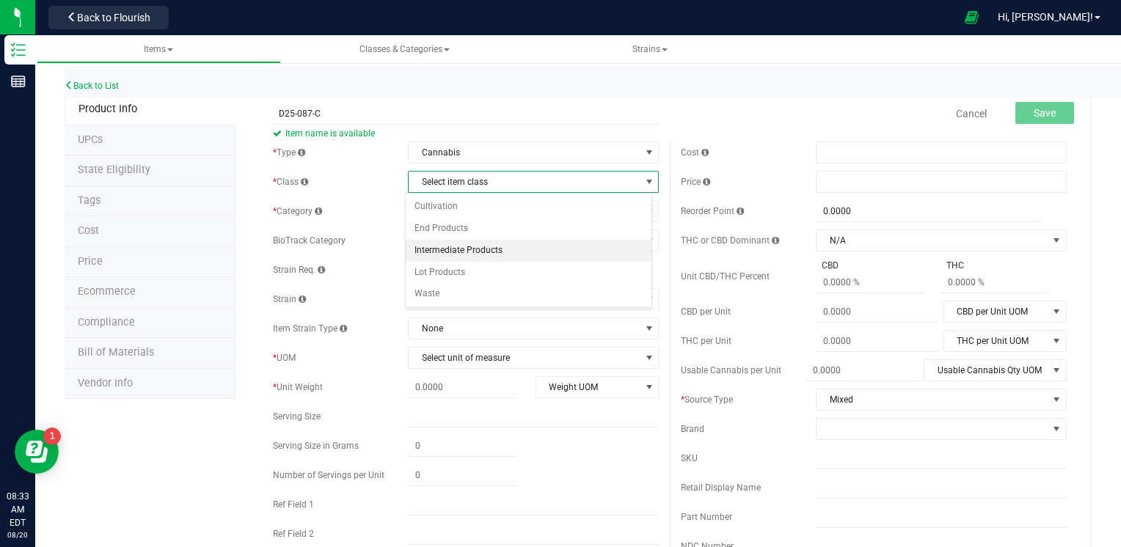
click at [492, 245] on li "Intermediate Products" at bounding box center [529, 251] width 247 height 22
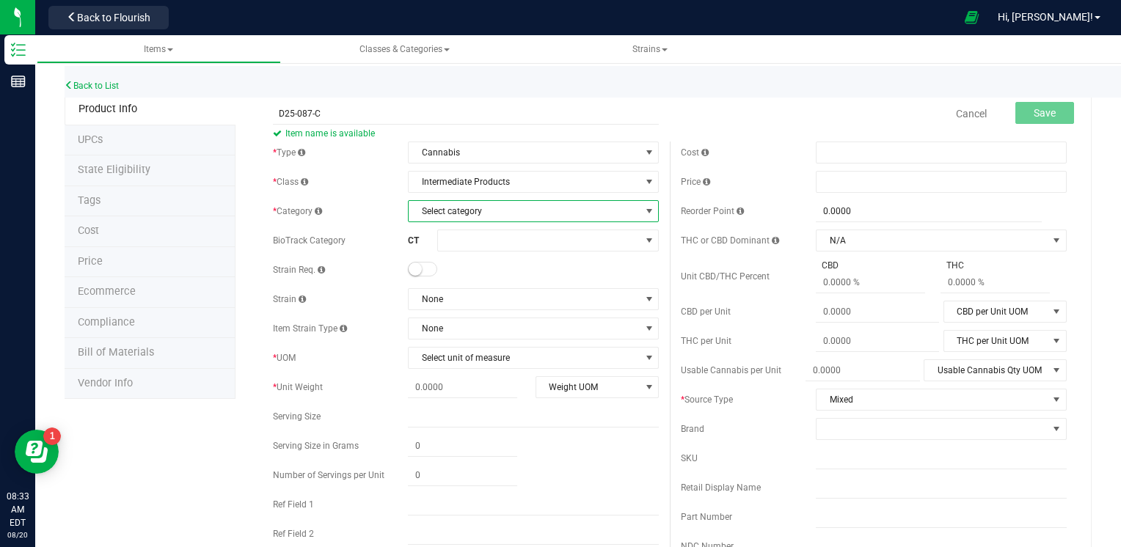
click at [490, 217] on span "Select category" at bounding box center [524, 211] width 231 height 21
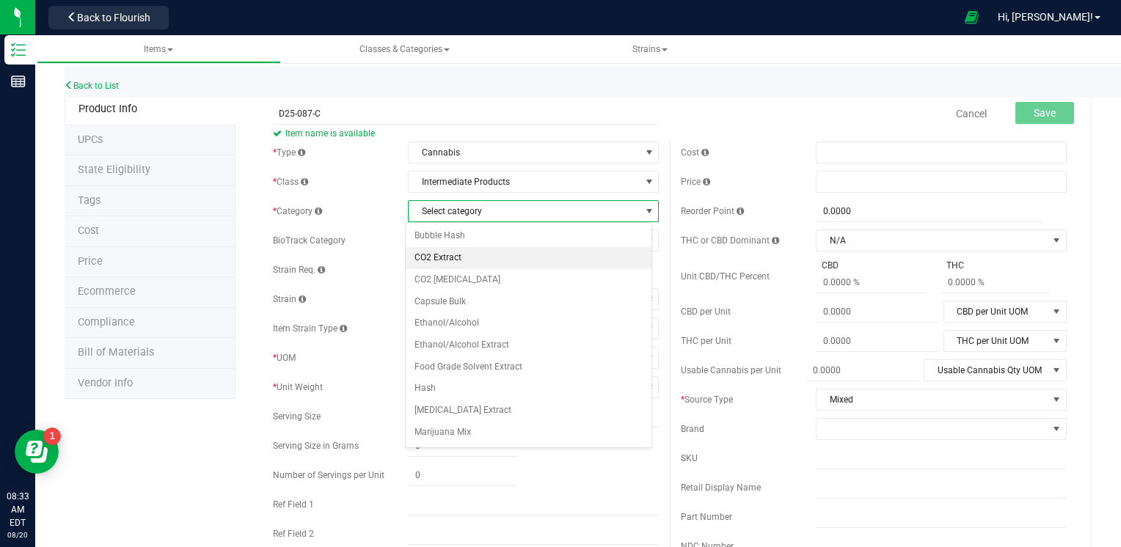
click at [471, 258] on li "CO2 Extract" at bounding box center [529, 258] width 247 height 22
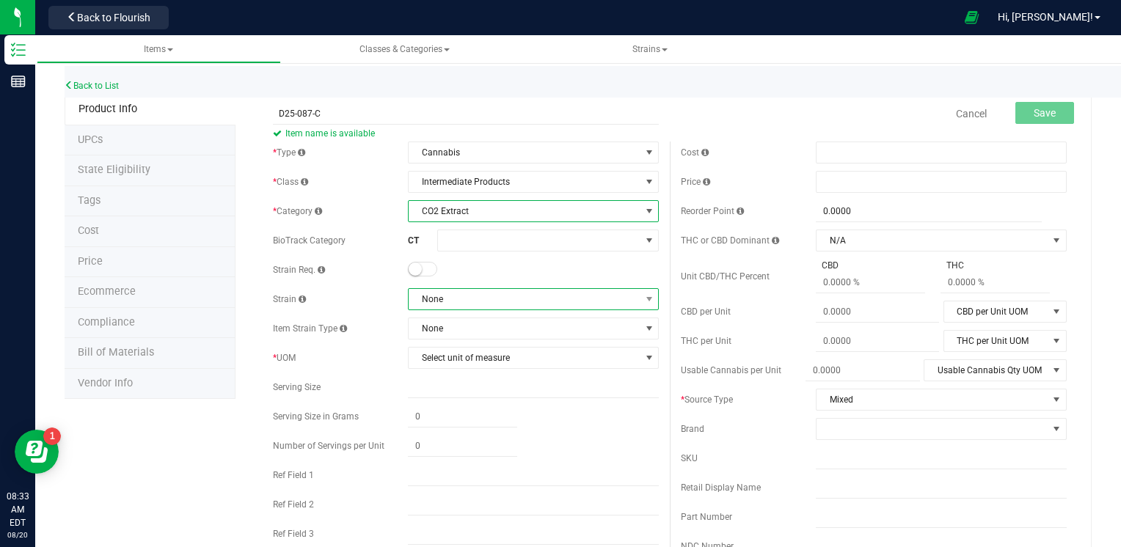
click at [458, 299] on span "None" at bounding box center [524, 299] width 231 height 21
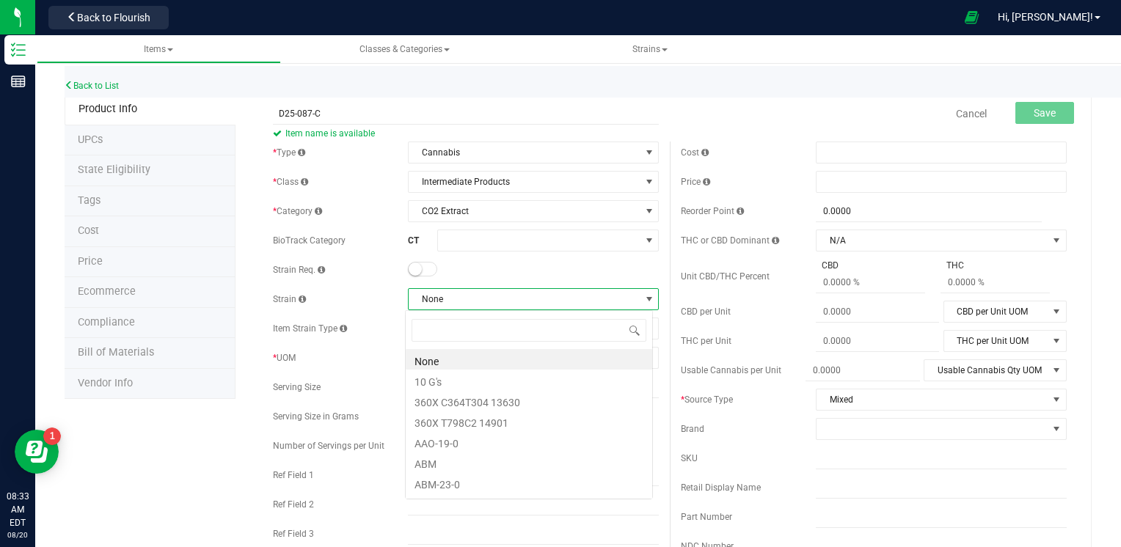
scroll to position [21, 247]
type input "MIX"
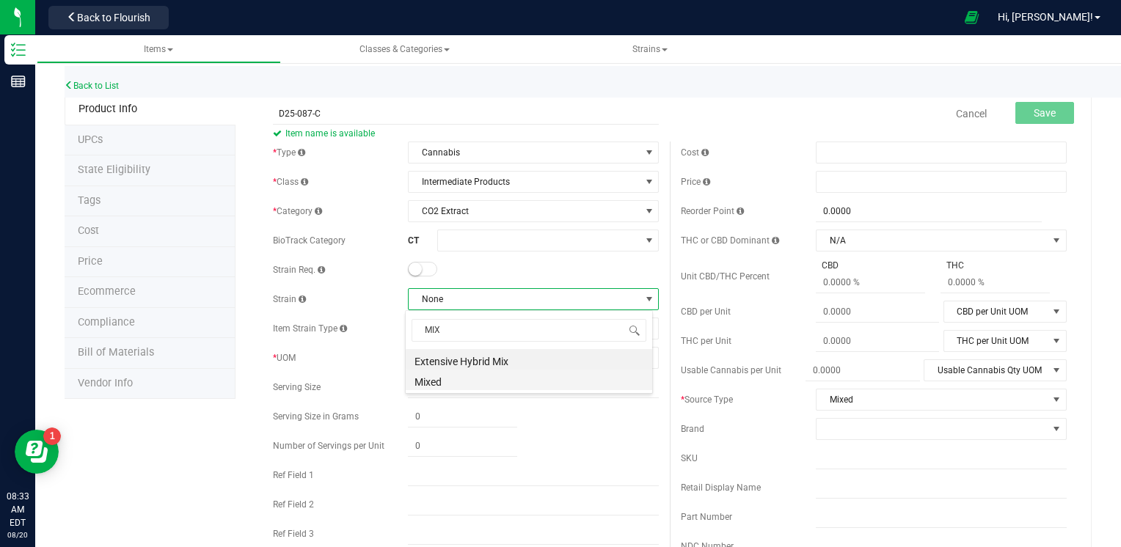
click at [465, 377] on li "Mixed" at bounding box center [529, 380] width 247 height 21
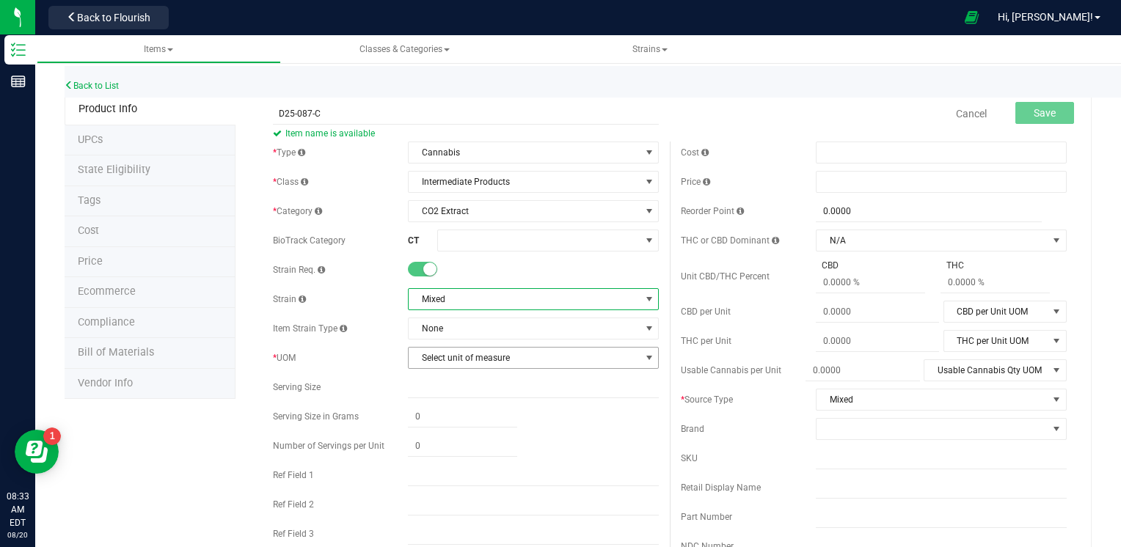
click at [447, 360] on span "Select unit of measure" at bounding box center [524, 358] width 231 height 21
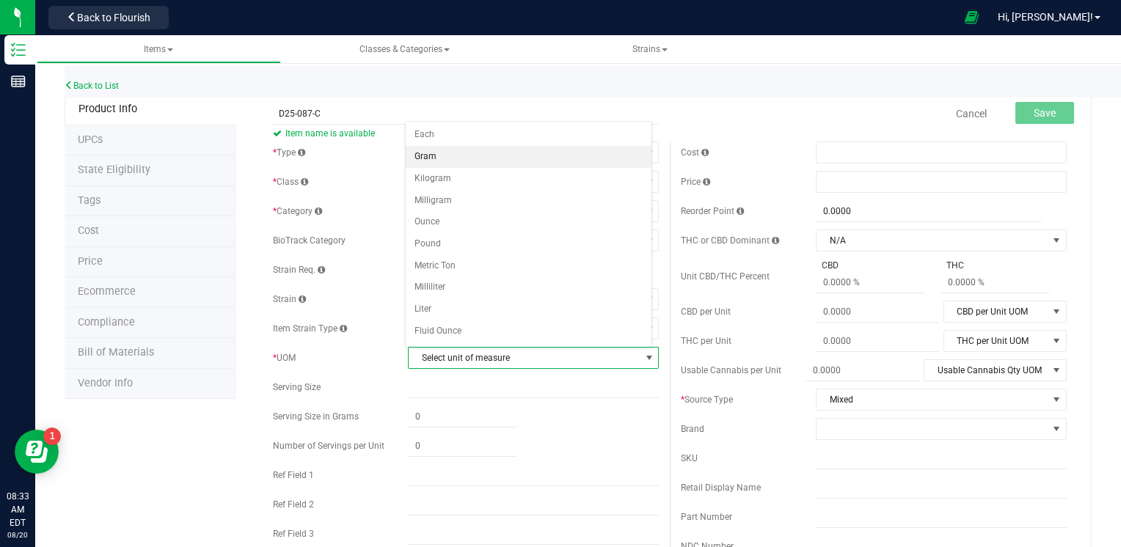
click at [439, 160] on li "Gram" at bounding box center [529, 157] width 247 height 22
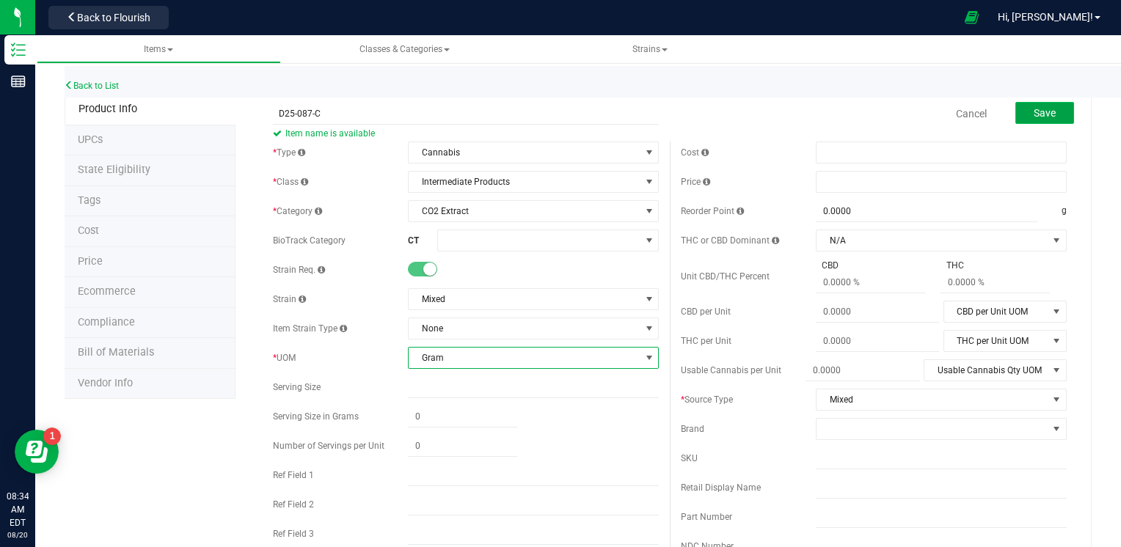
click at [1043, 115] on span "Save" at bounding box center [1045, 113] width 22 height 12
